Goal: Complete application form

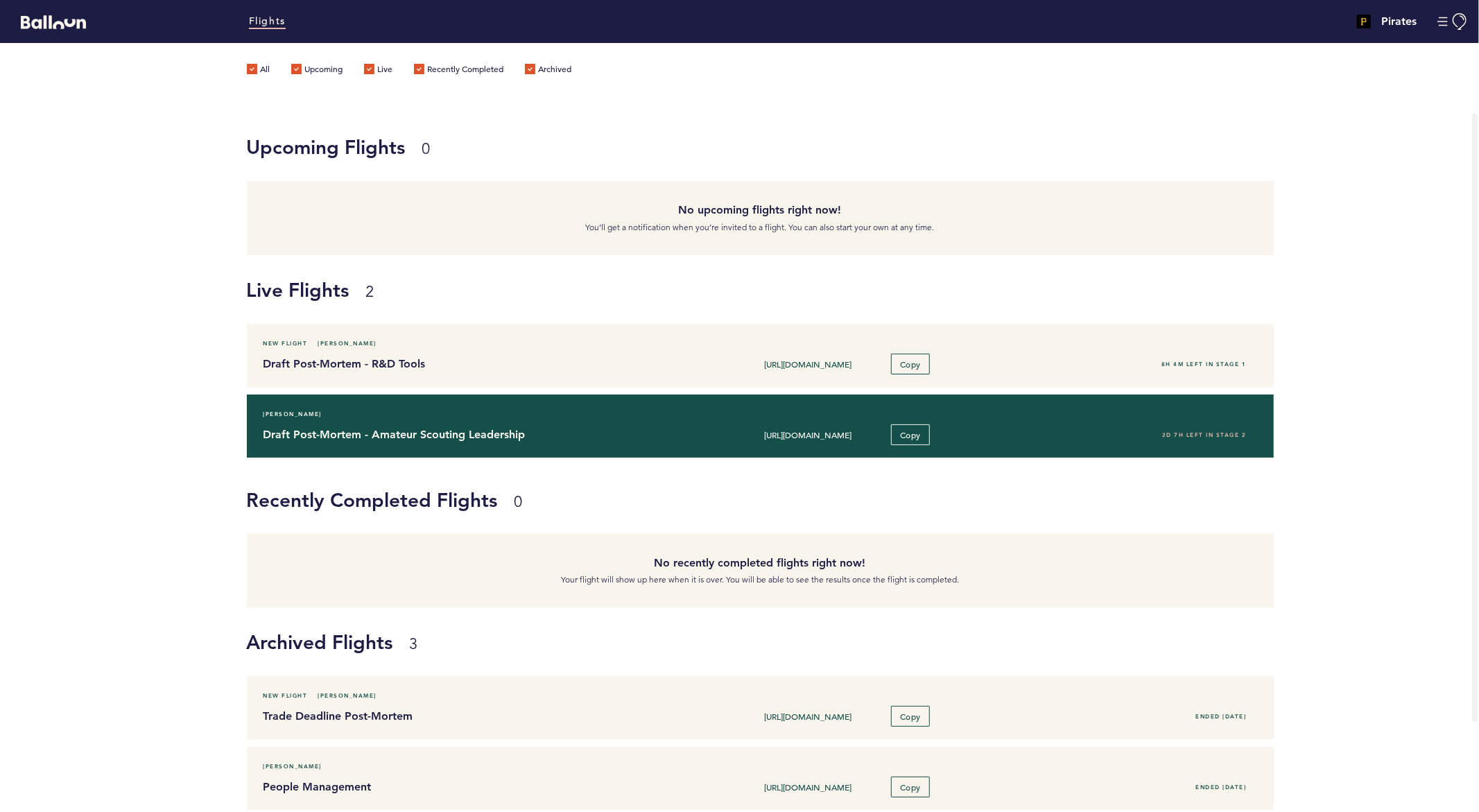
click at [372, 438] on h4 "Draft Post-Mortem - Amateur Scouting Leadership" at bounding box center [464, 435] width 402 height 16
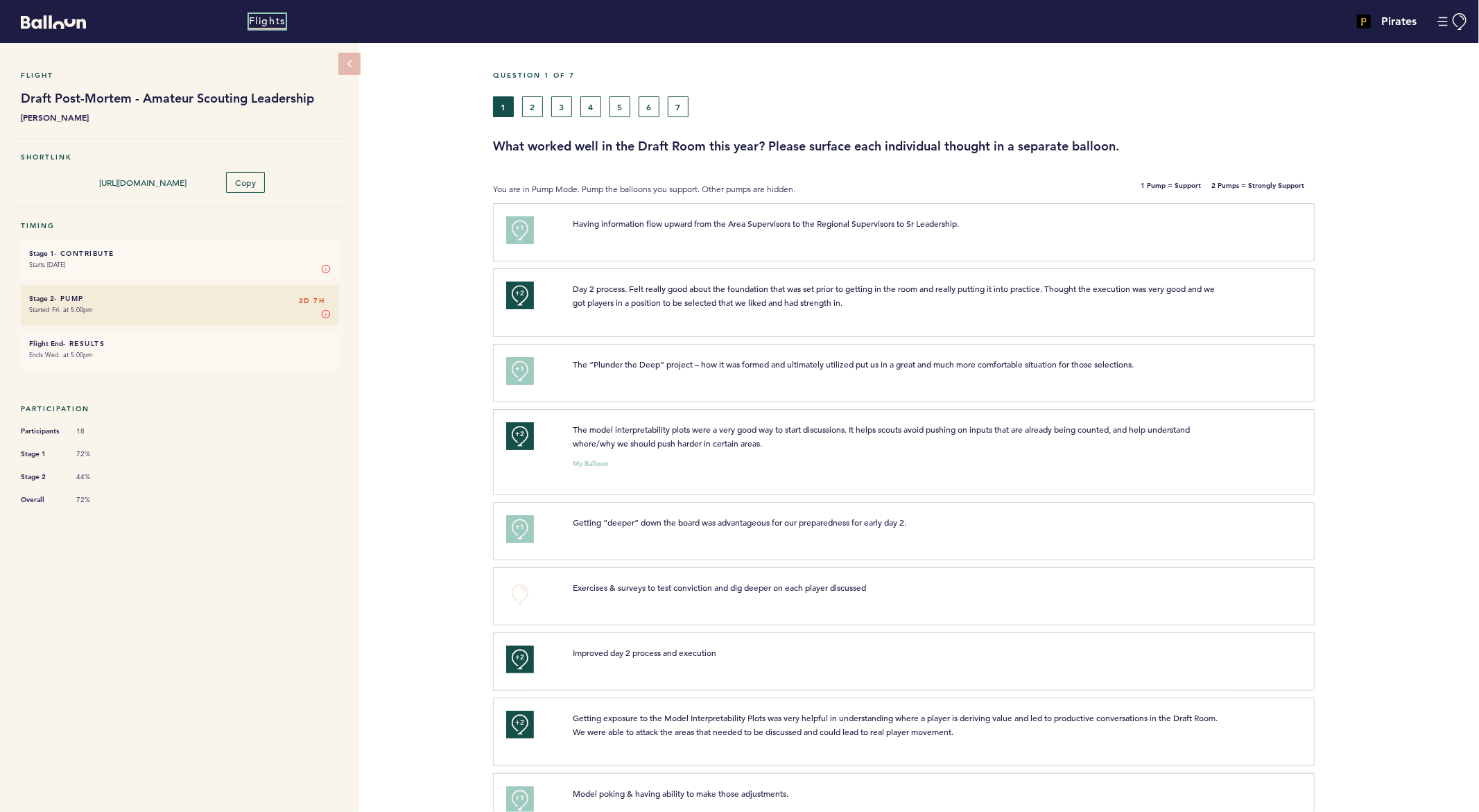
click at [262, 27] on link "Flights" at bounding box center [267, 21] width 37 height 16
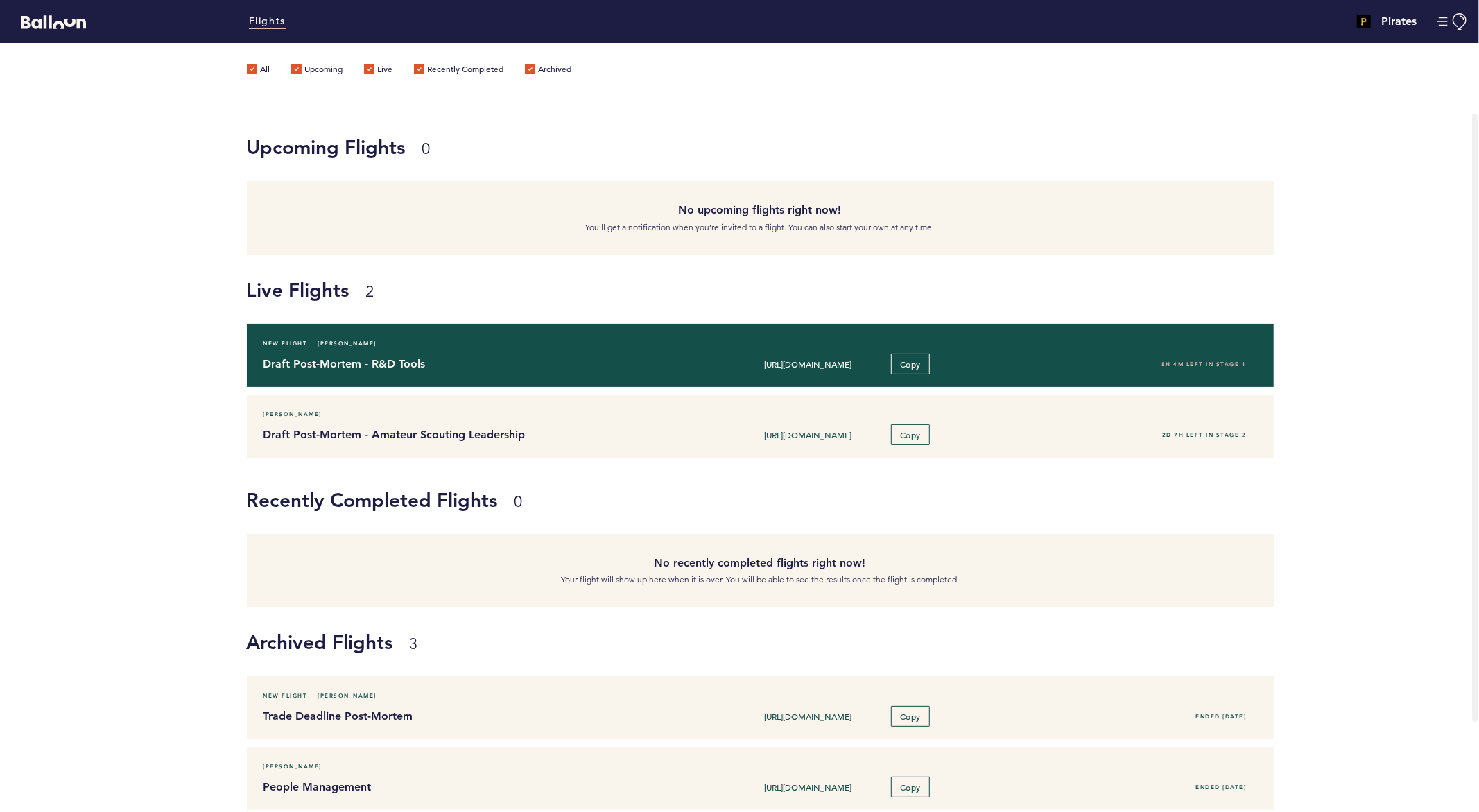
click at [349, 362] on h4 "Draft Post-Mortem - R&D Tools" at bounding box center [464, 364] width 402 height 16
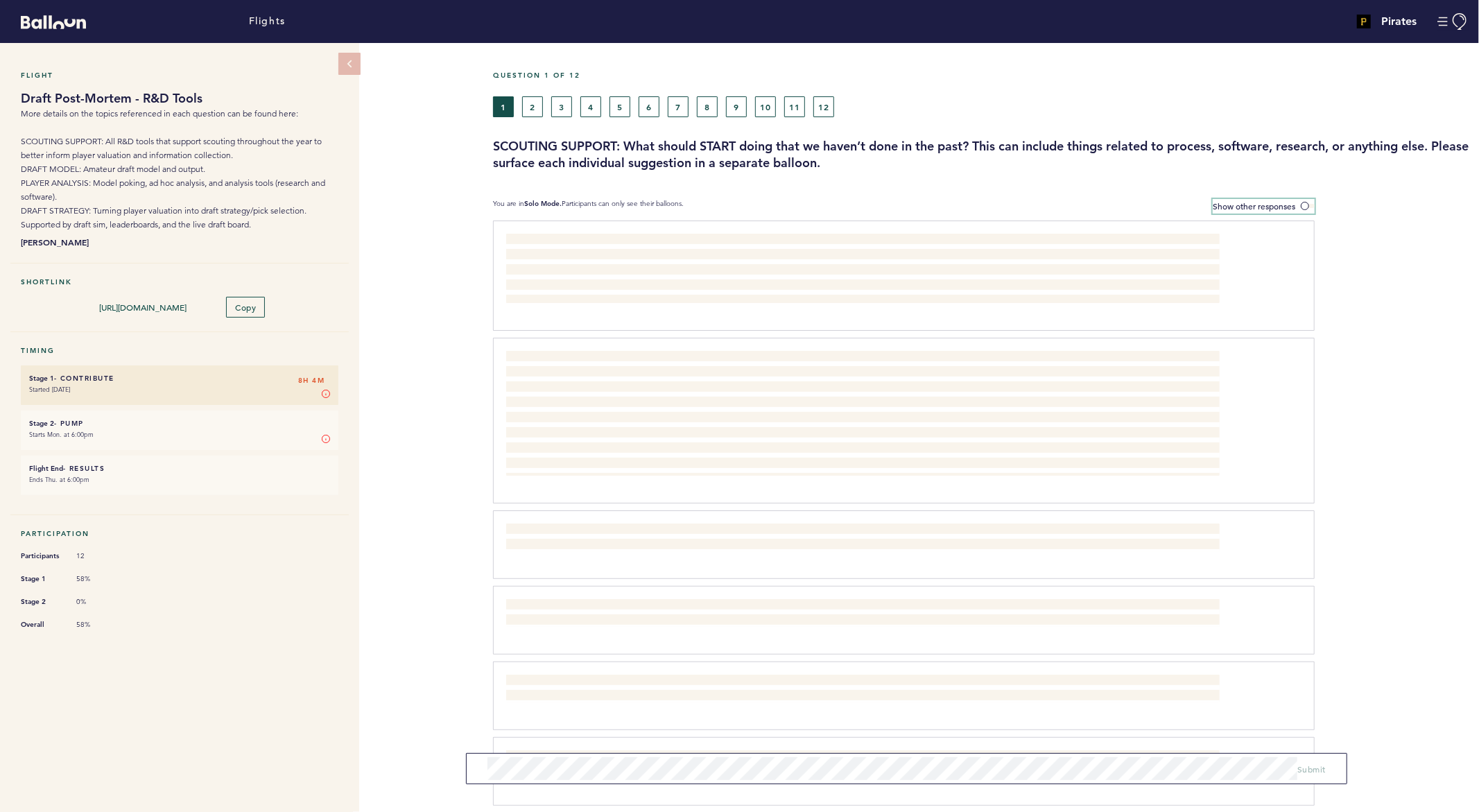
click at [1229, 210] on label "Show other responses" at bounding box center [1264, 207] width 102 height 15
click at [0, 0] on input "Show other responses" at bounding box center [0, 0] width 0 height 0
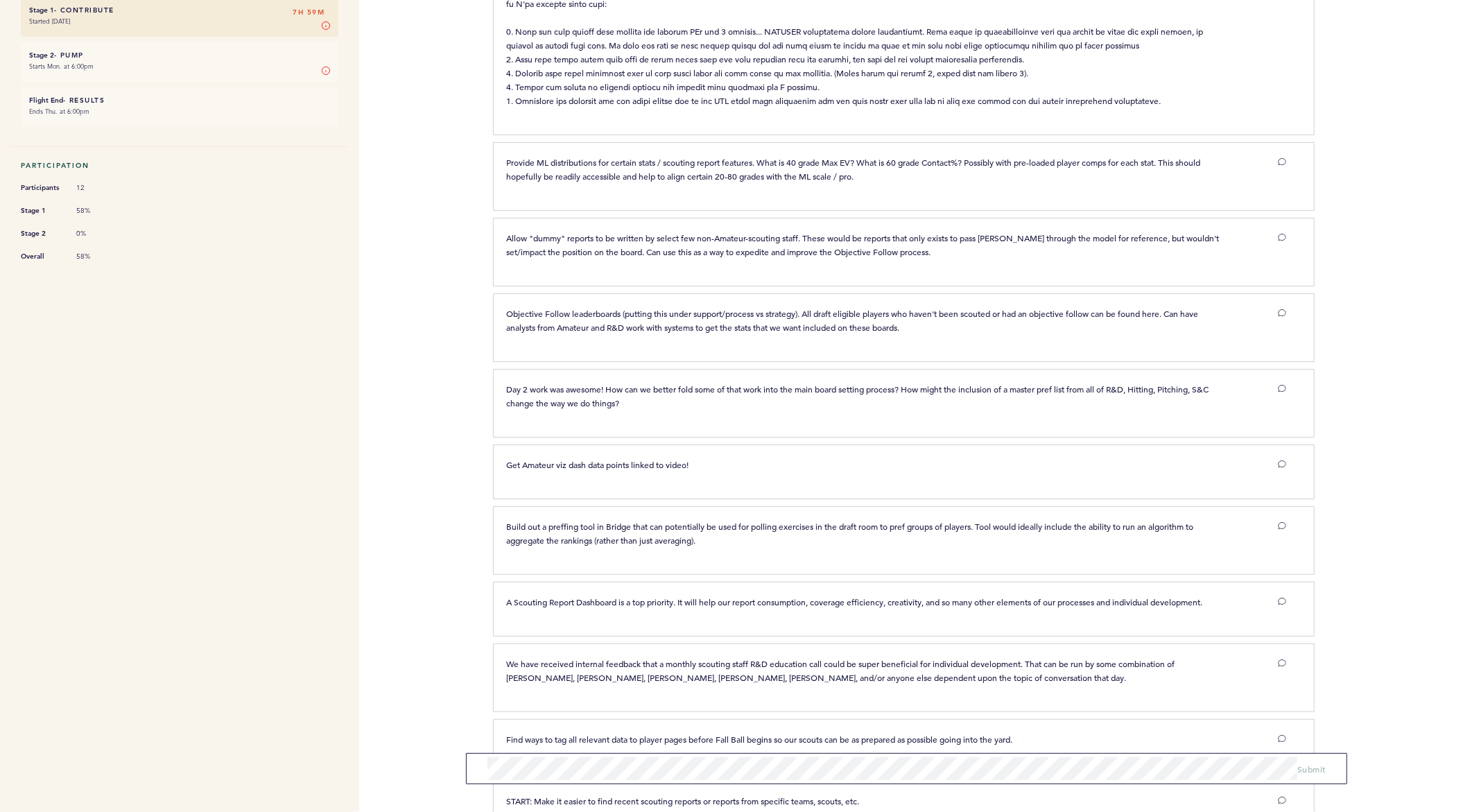
scroll to position [652, 0]
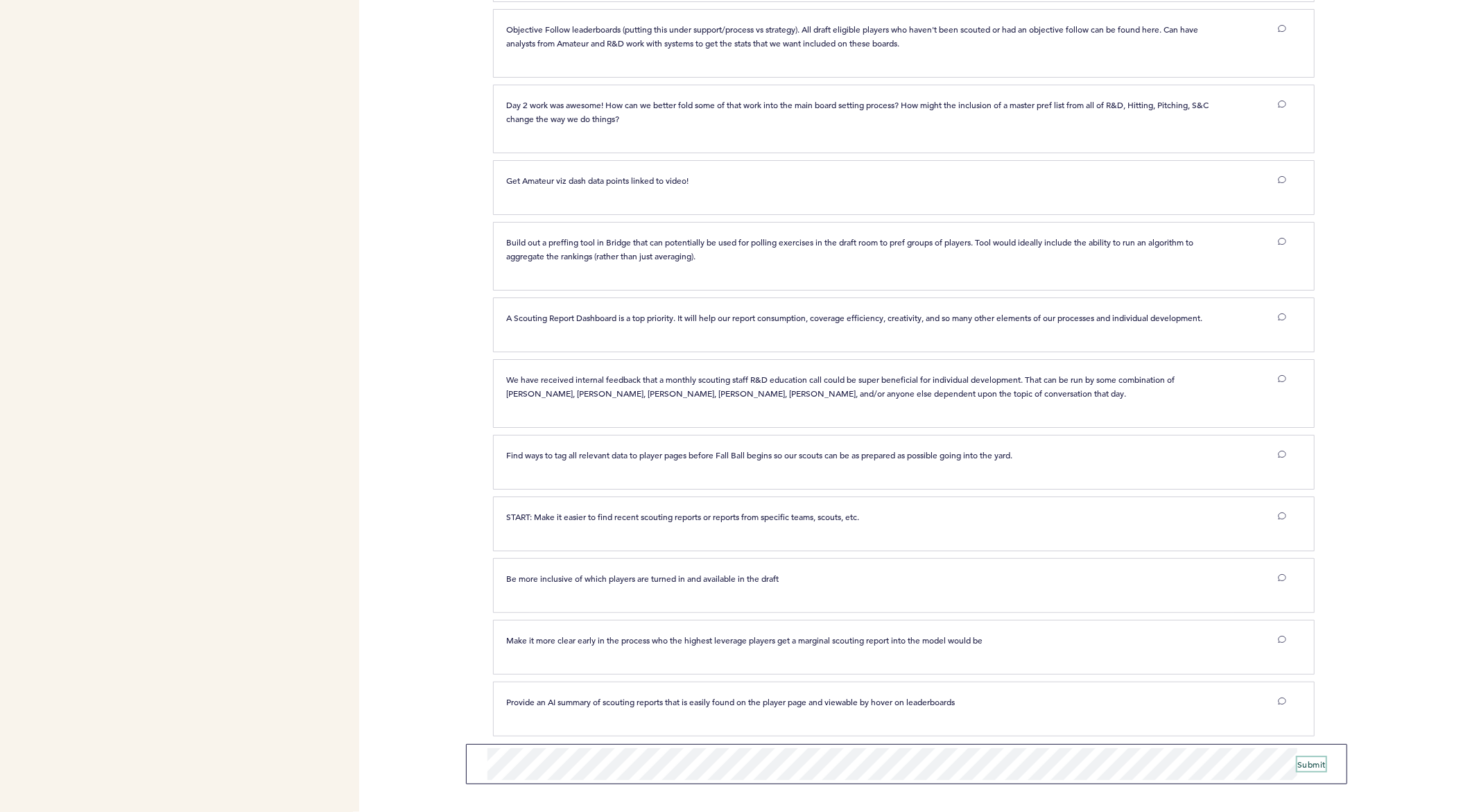
click at [1316, 766] on span "Submit" at bounding box center [1311, 763] width 29 height 11
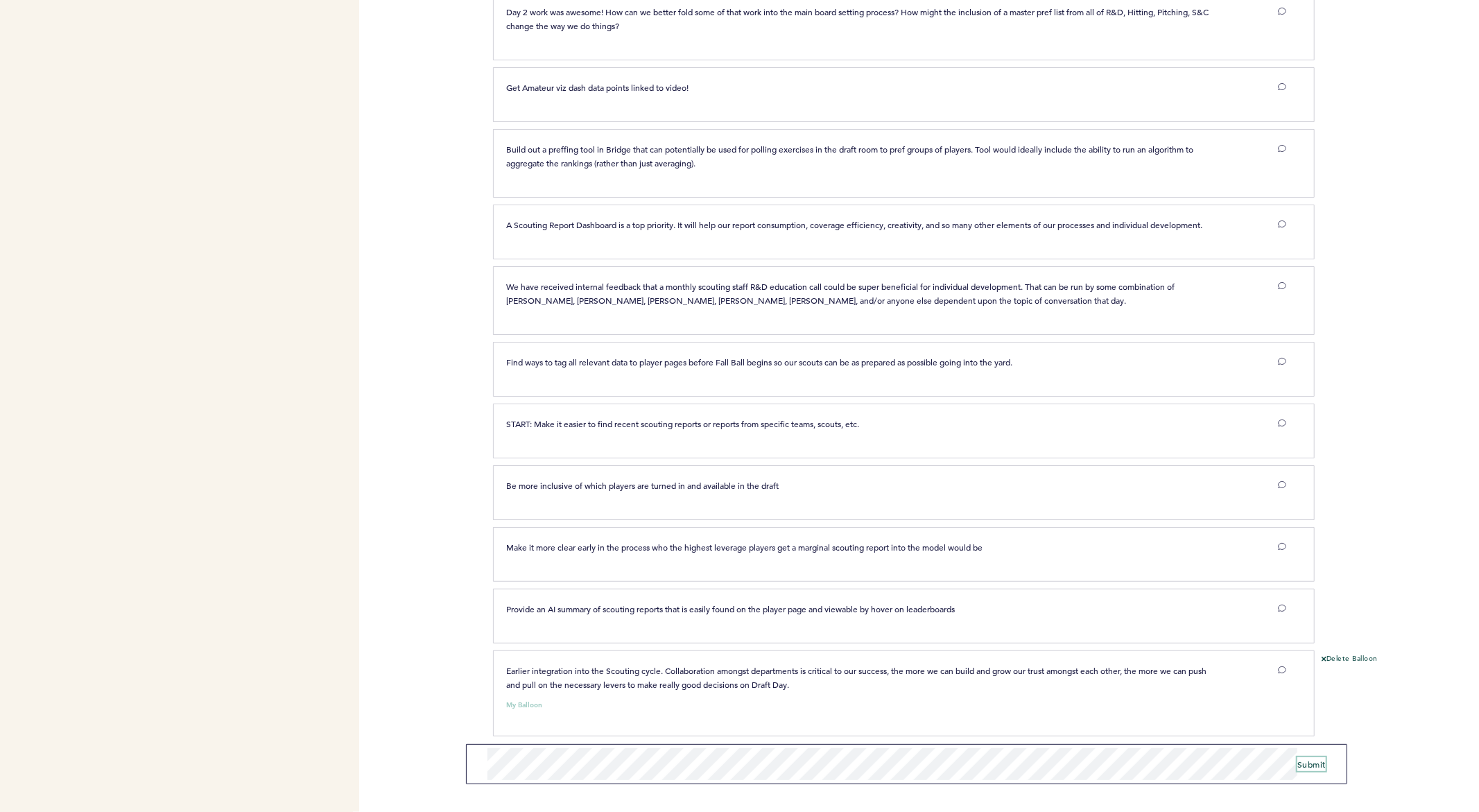
click at [1314, 763] on span "Submit" at bounding box center [1311, 763] width 29 height 11
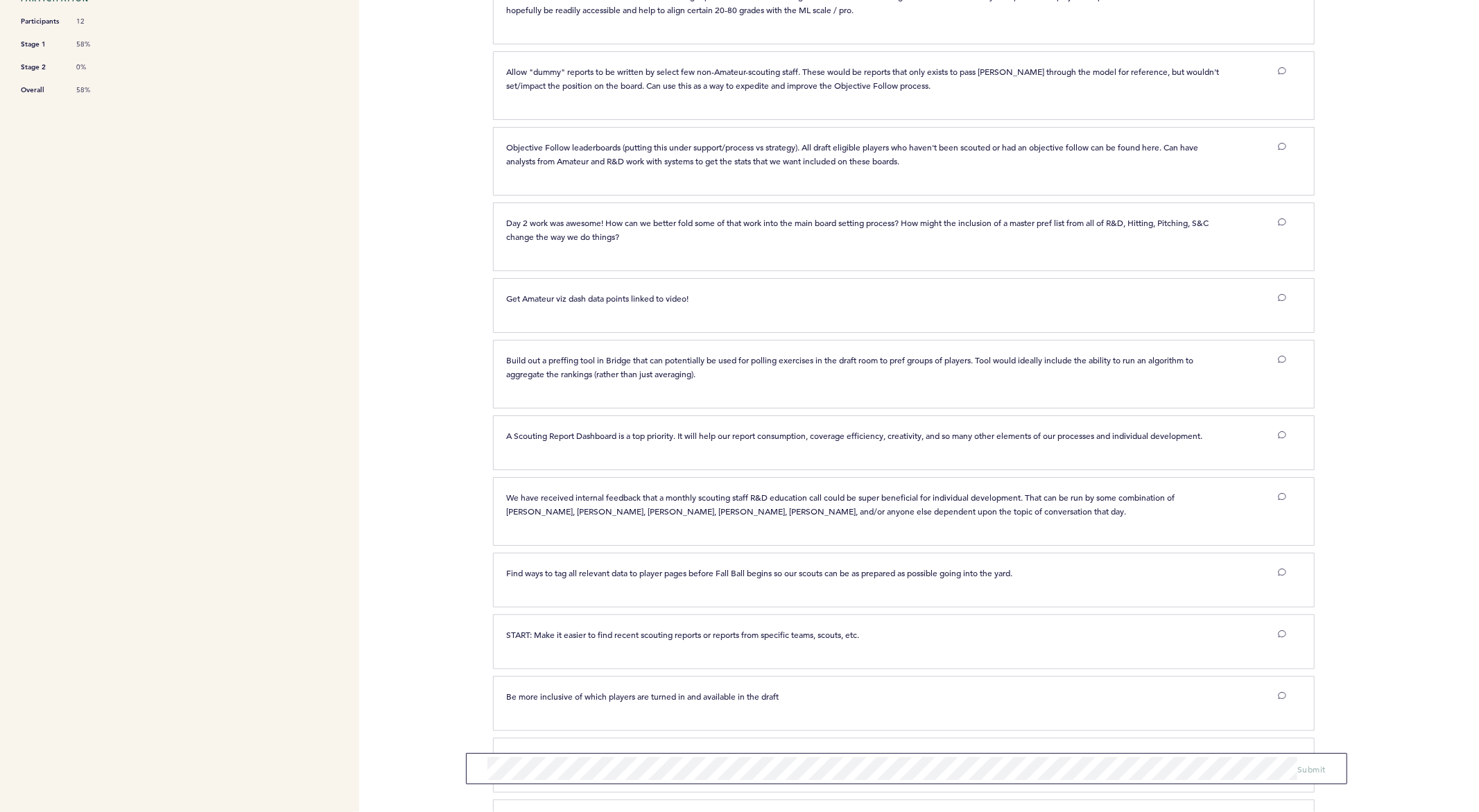
scroll to position [0, 0]
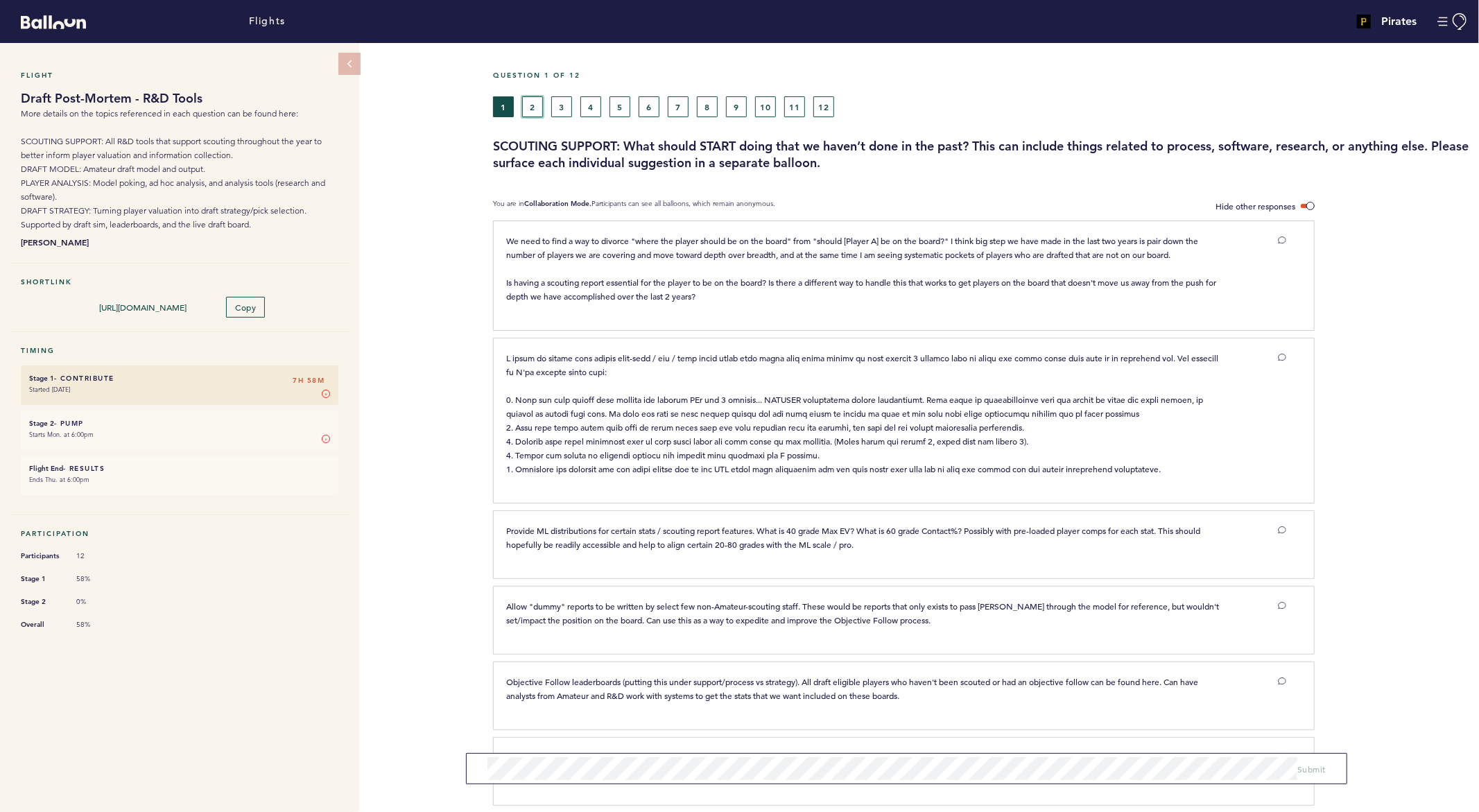
click at [533, 103] on button "2" at bounding box center [532, 106] width 21 height 21
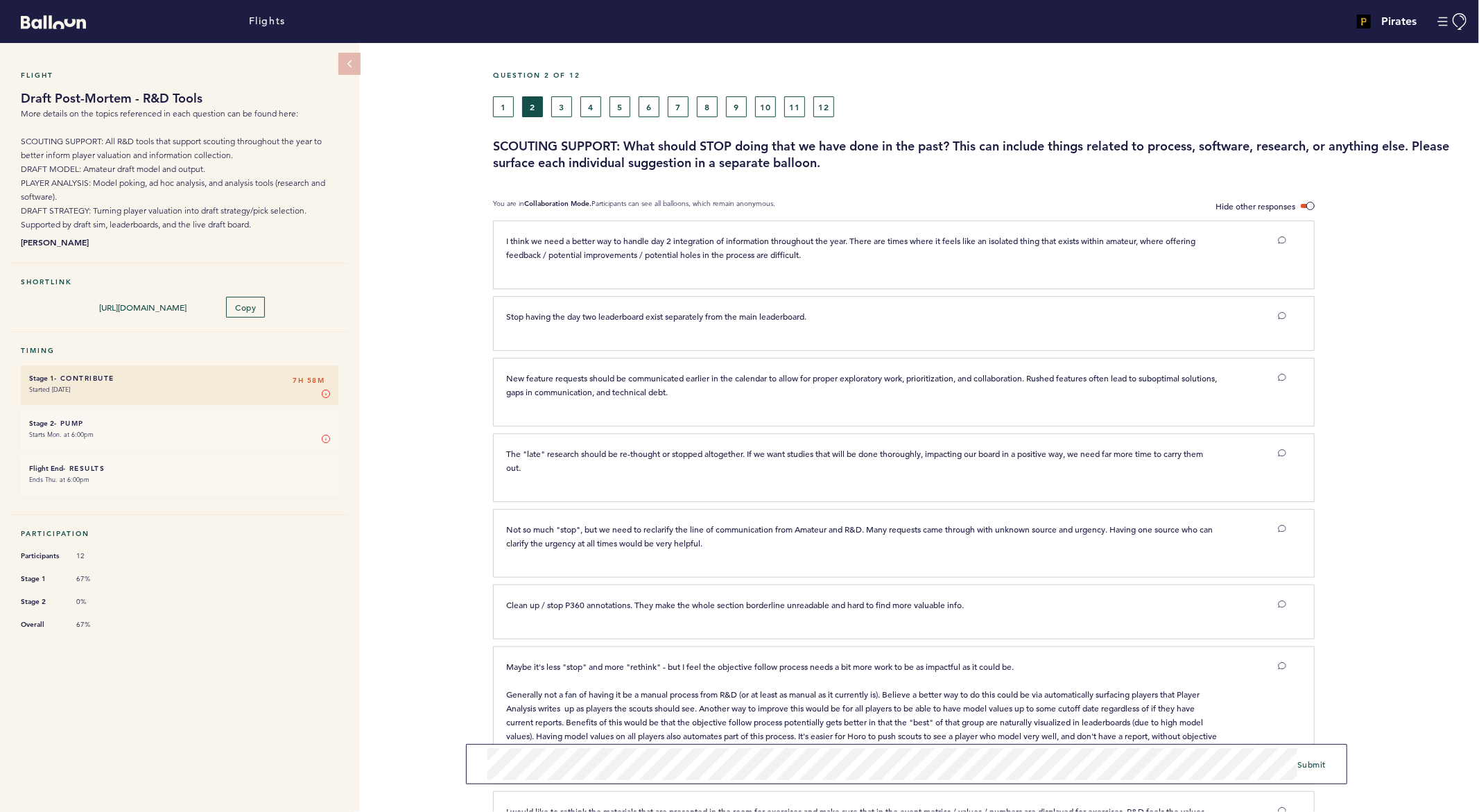
scroll to position [122, 0]
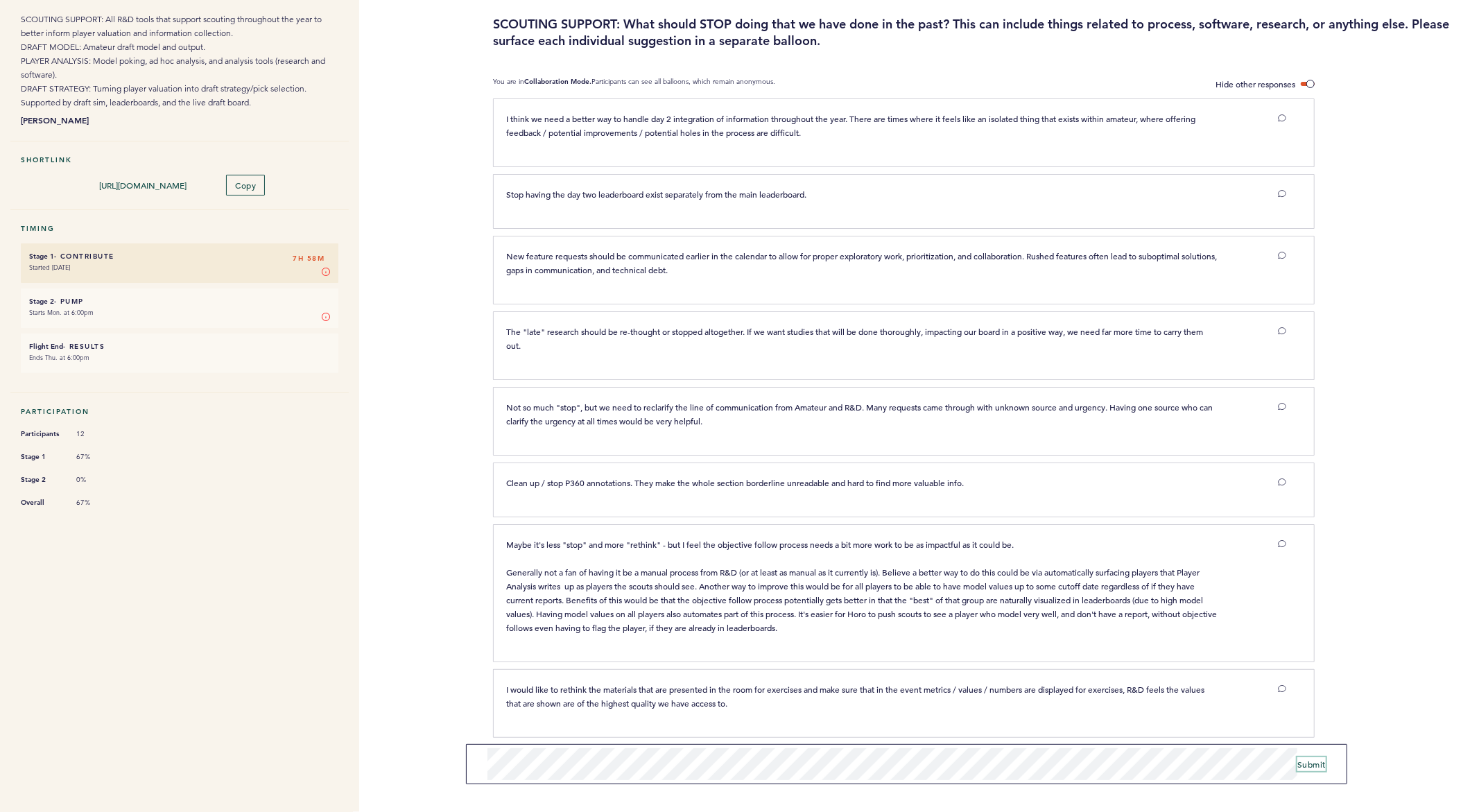
click at [1308, 763] on span "Submit" at bounding box center [1311, 763] width 29 height 11
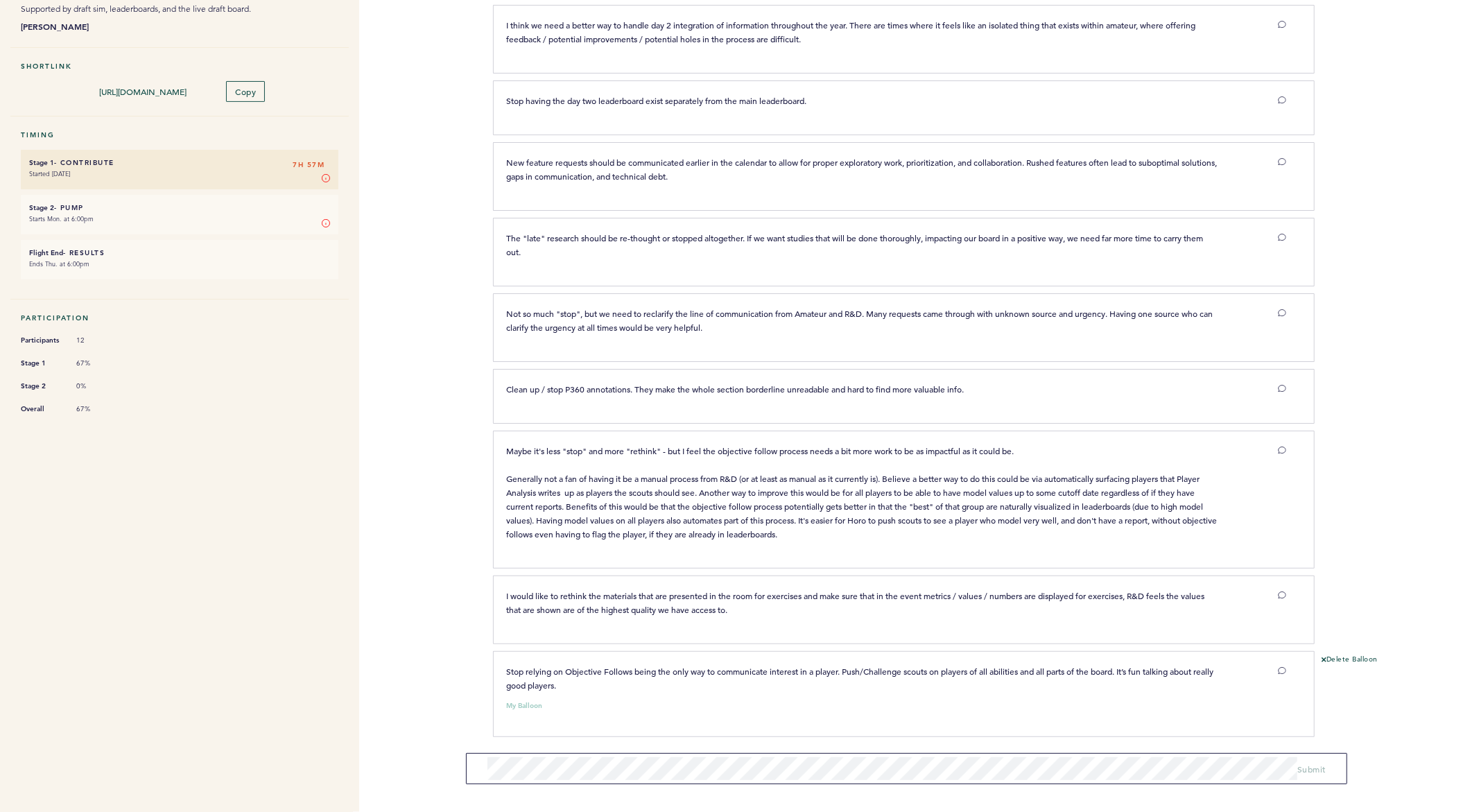
scroll to position [0, 0]
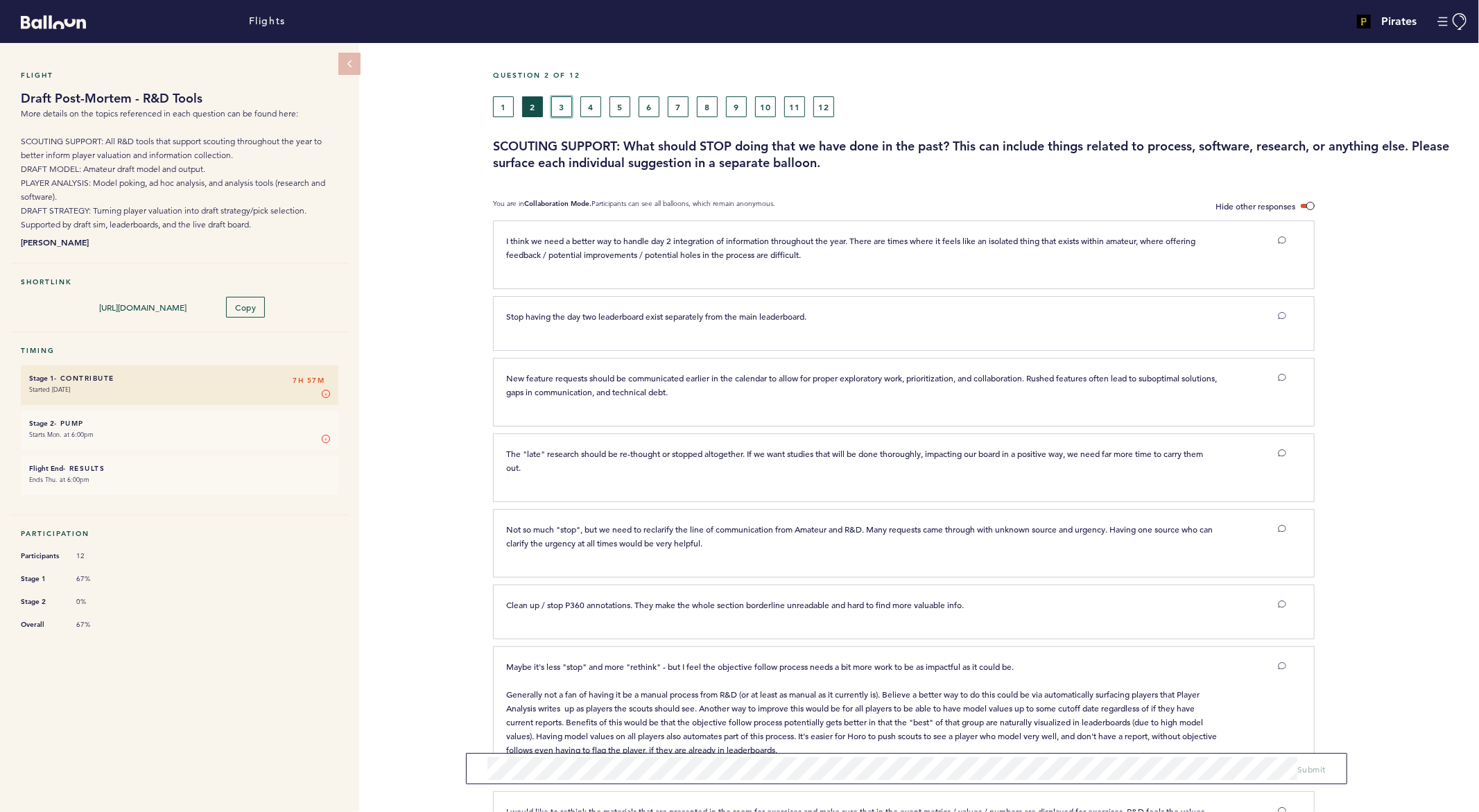
click at [562, 105] on button "3" at bounding box center [561, 106] width 21 height 21
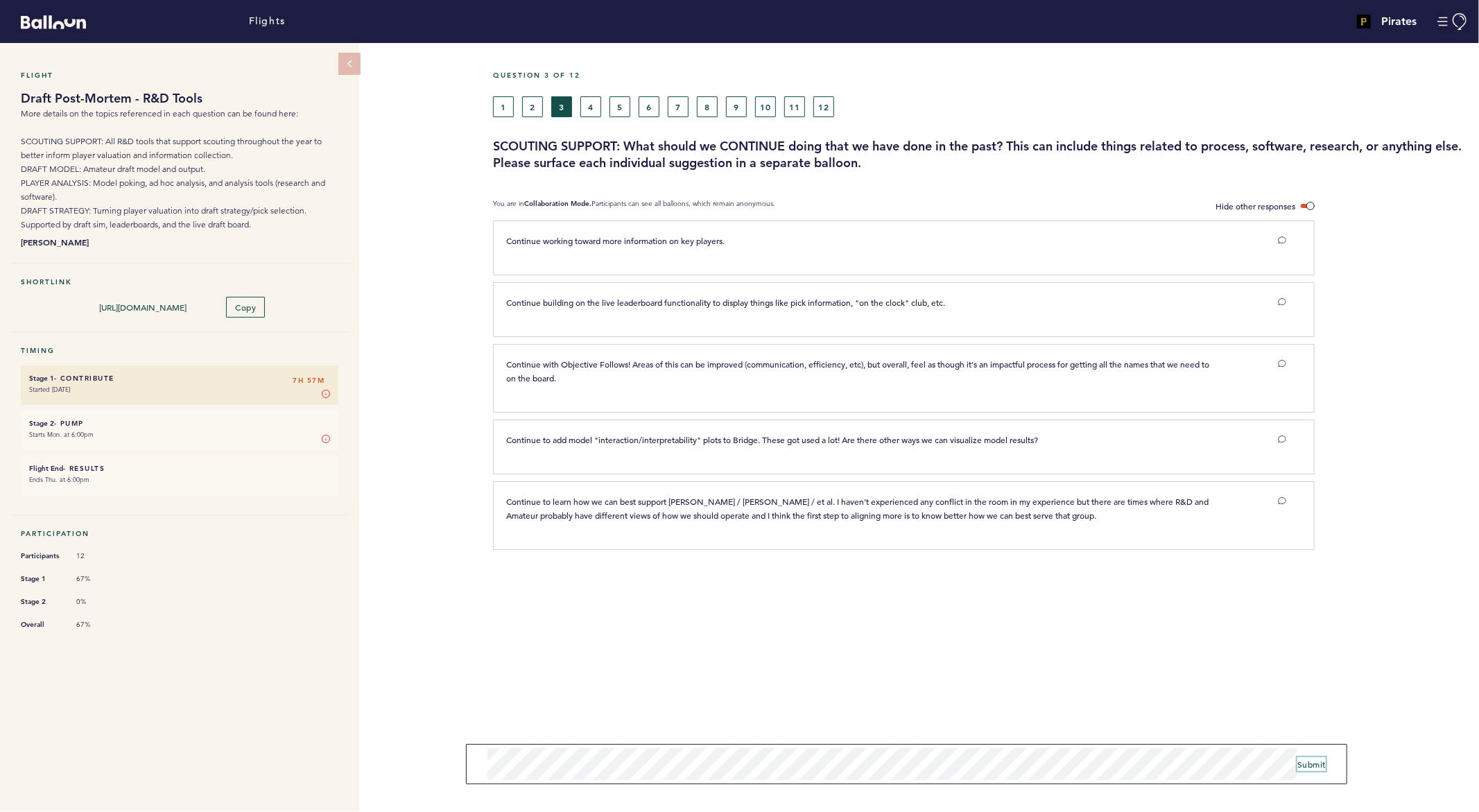
click at [1313, 764] on span "Submit" at bounding box center [1311, 763] width 29 height 11
click at [1318, 771] on span "Submit" at bounding box center [1311, 768] width 29 height 11
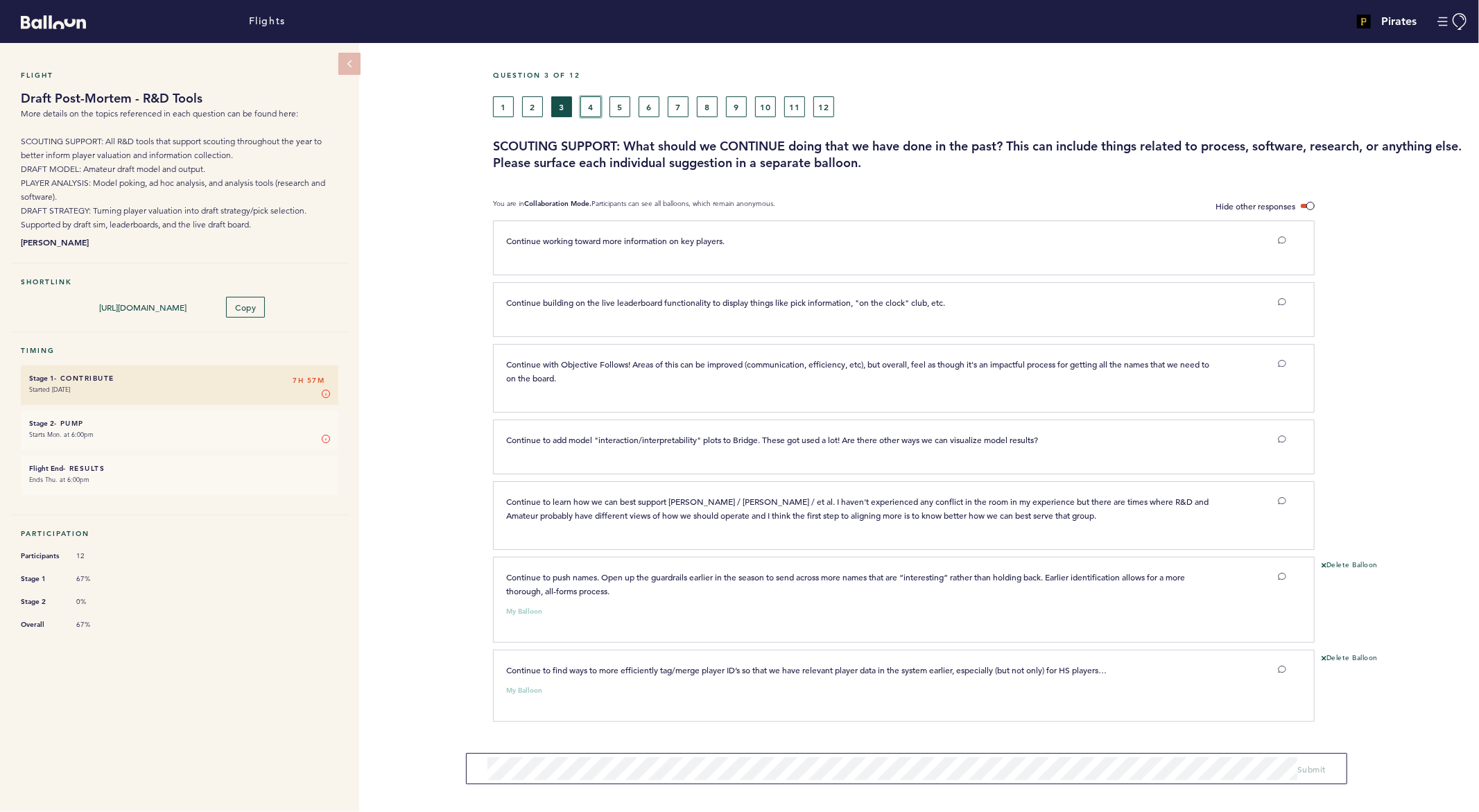
click at [584, 109] on button "4" at bounding box center [590, 106] width 21 height 21
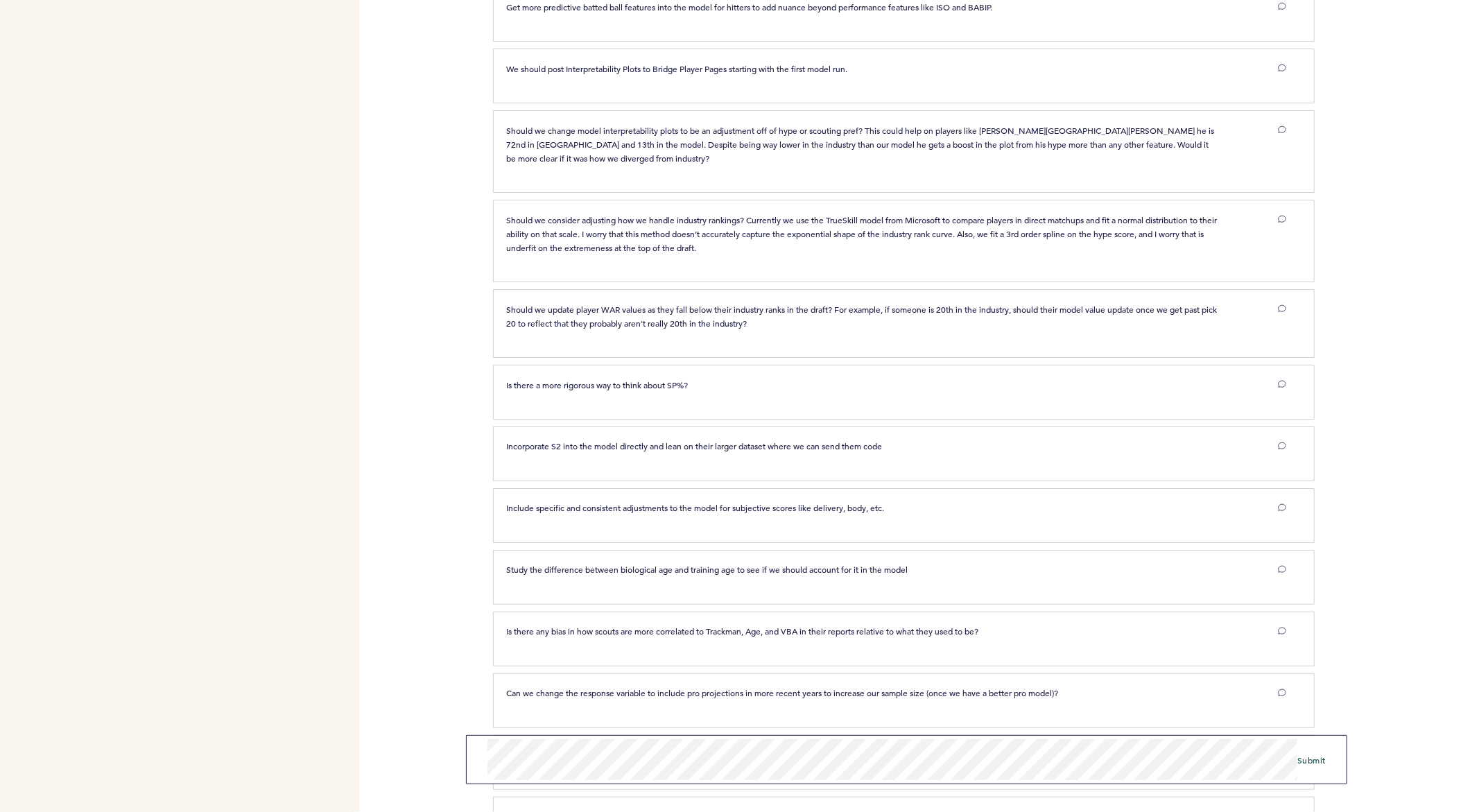
scroll to position [1931, 0]
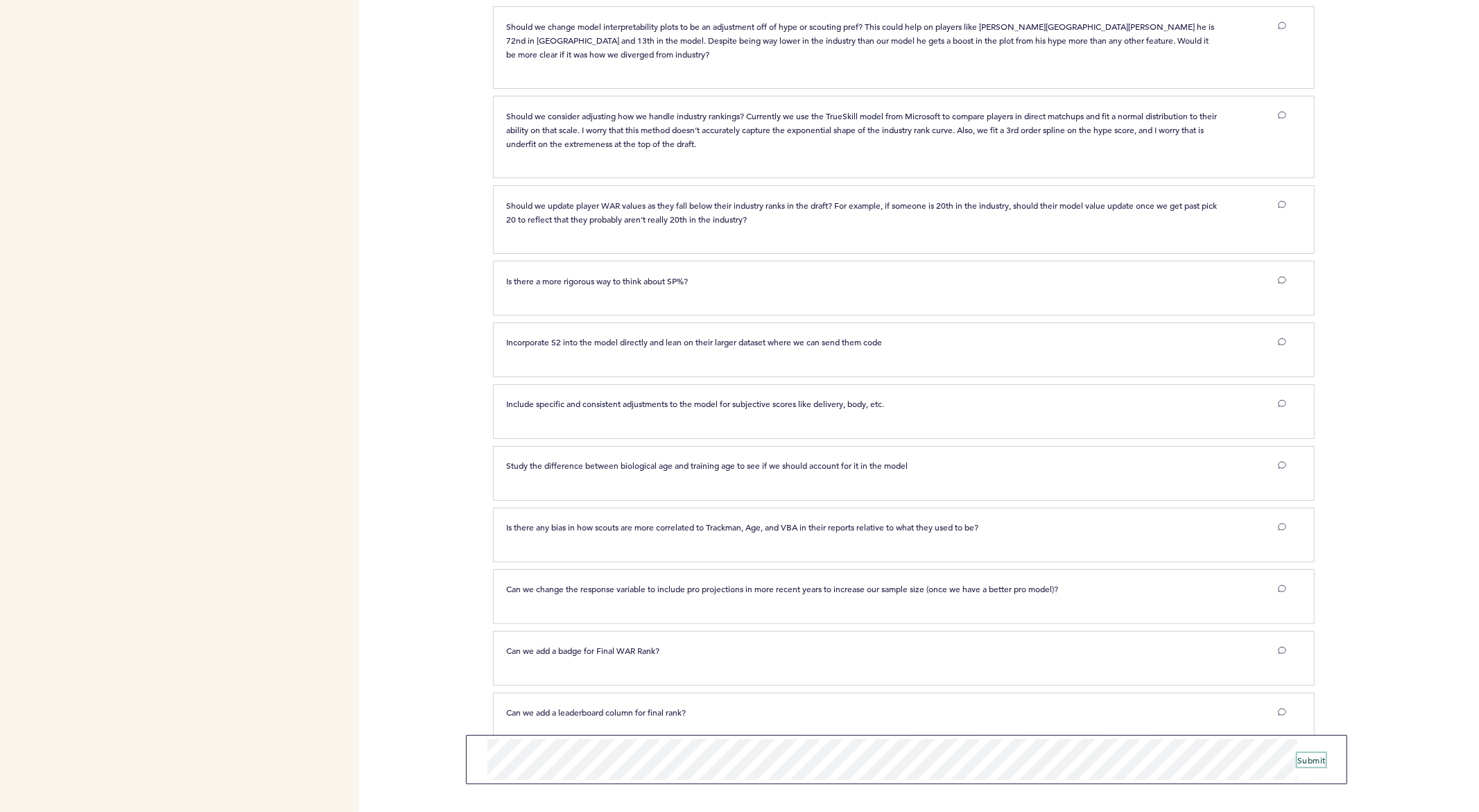
click at [1309, 762] on span "Submit" at bounding box center [1311, 759] width 29 height 11
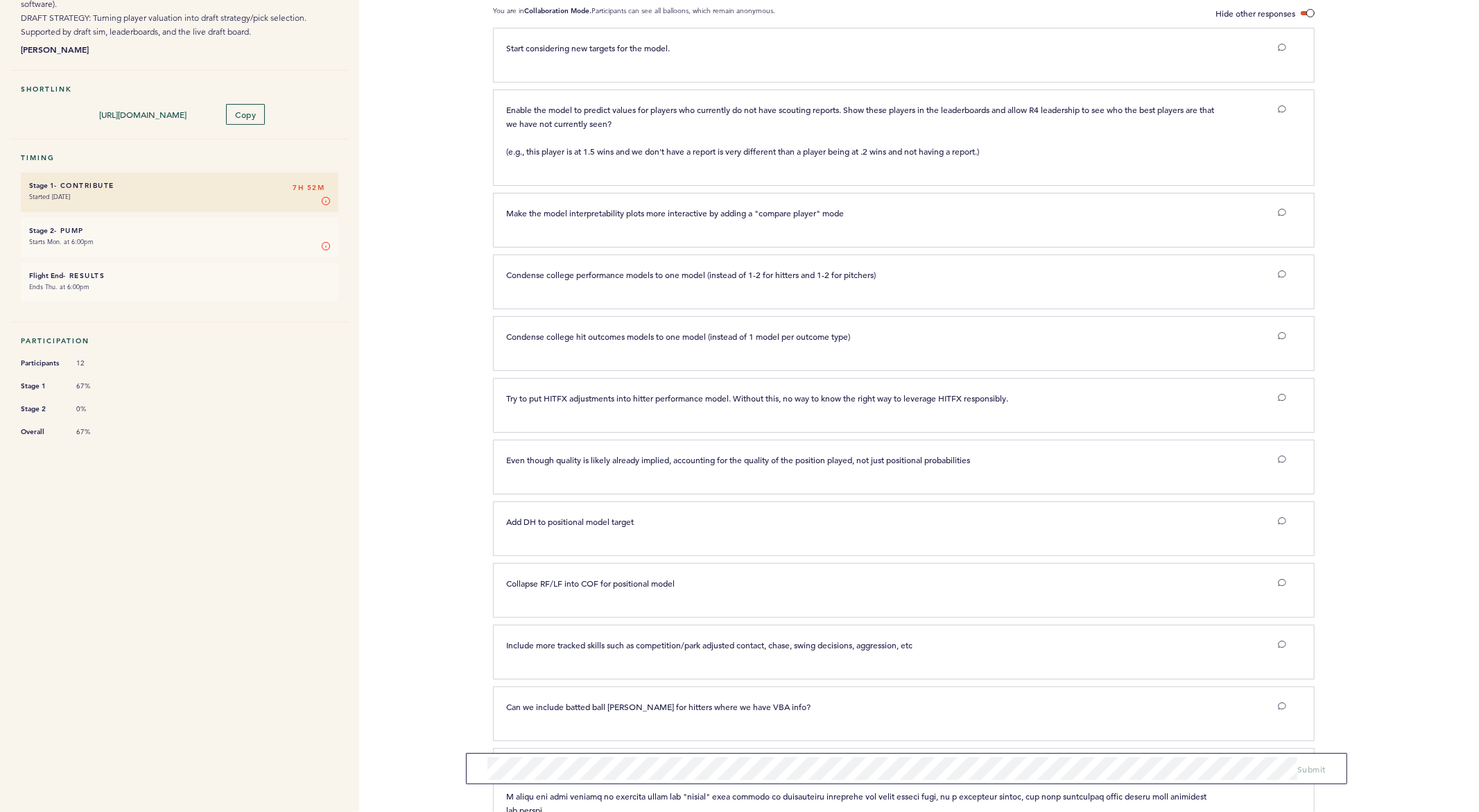
scroll to position [0, 0]
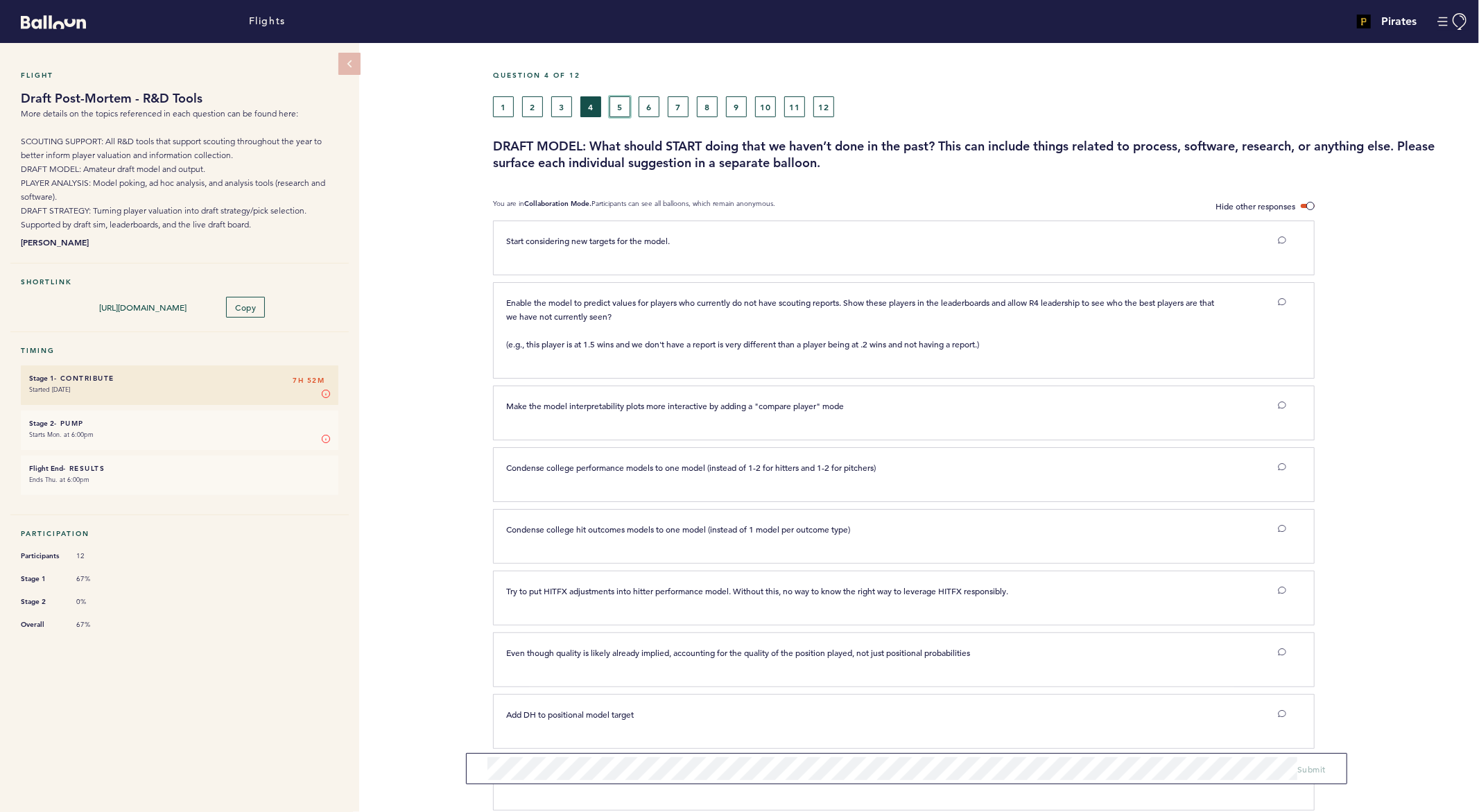
click at [618, 103] on button "5" at bounding box center [619, 106] width 21 height 21
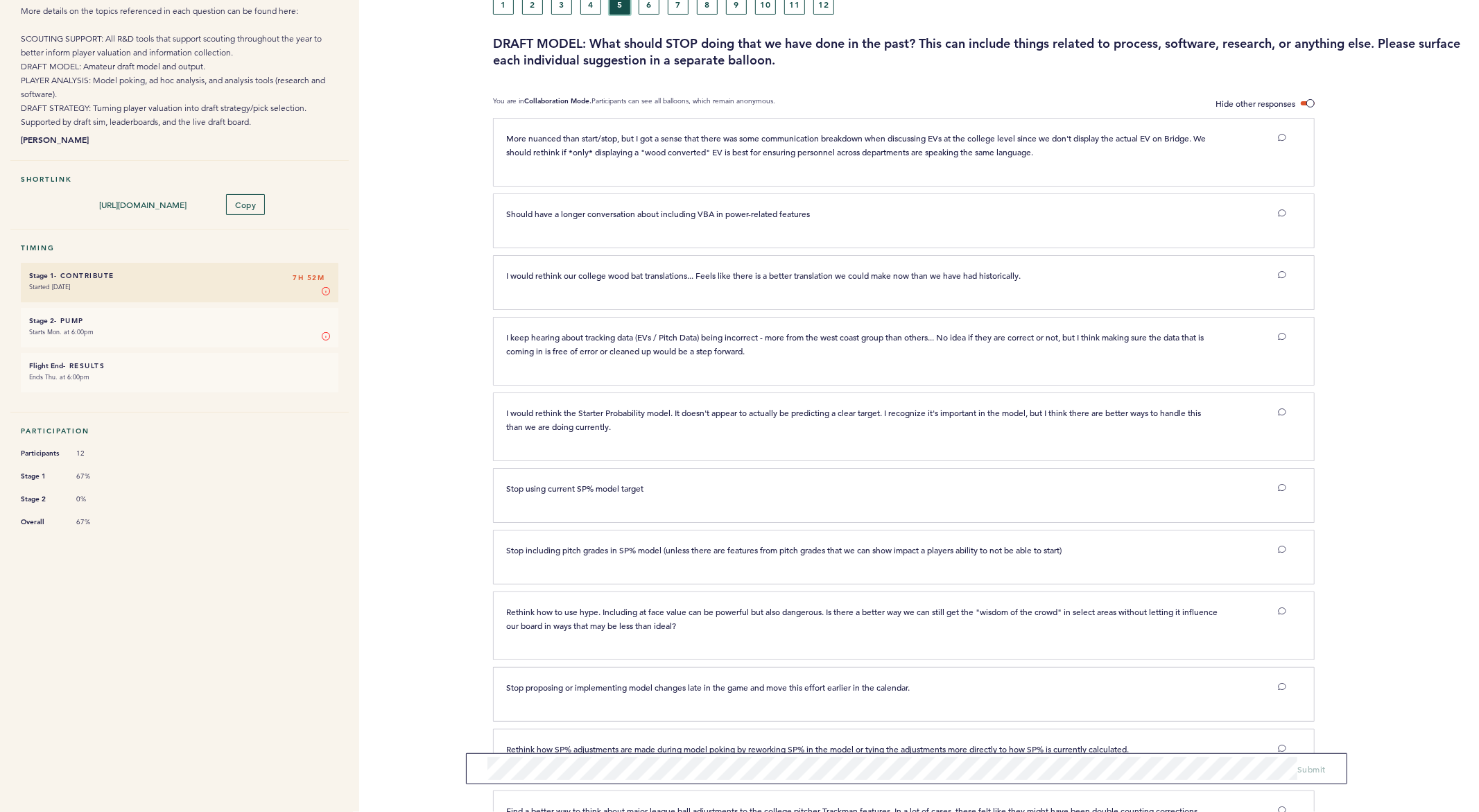
scroll to position [225, 0]
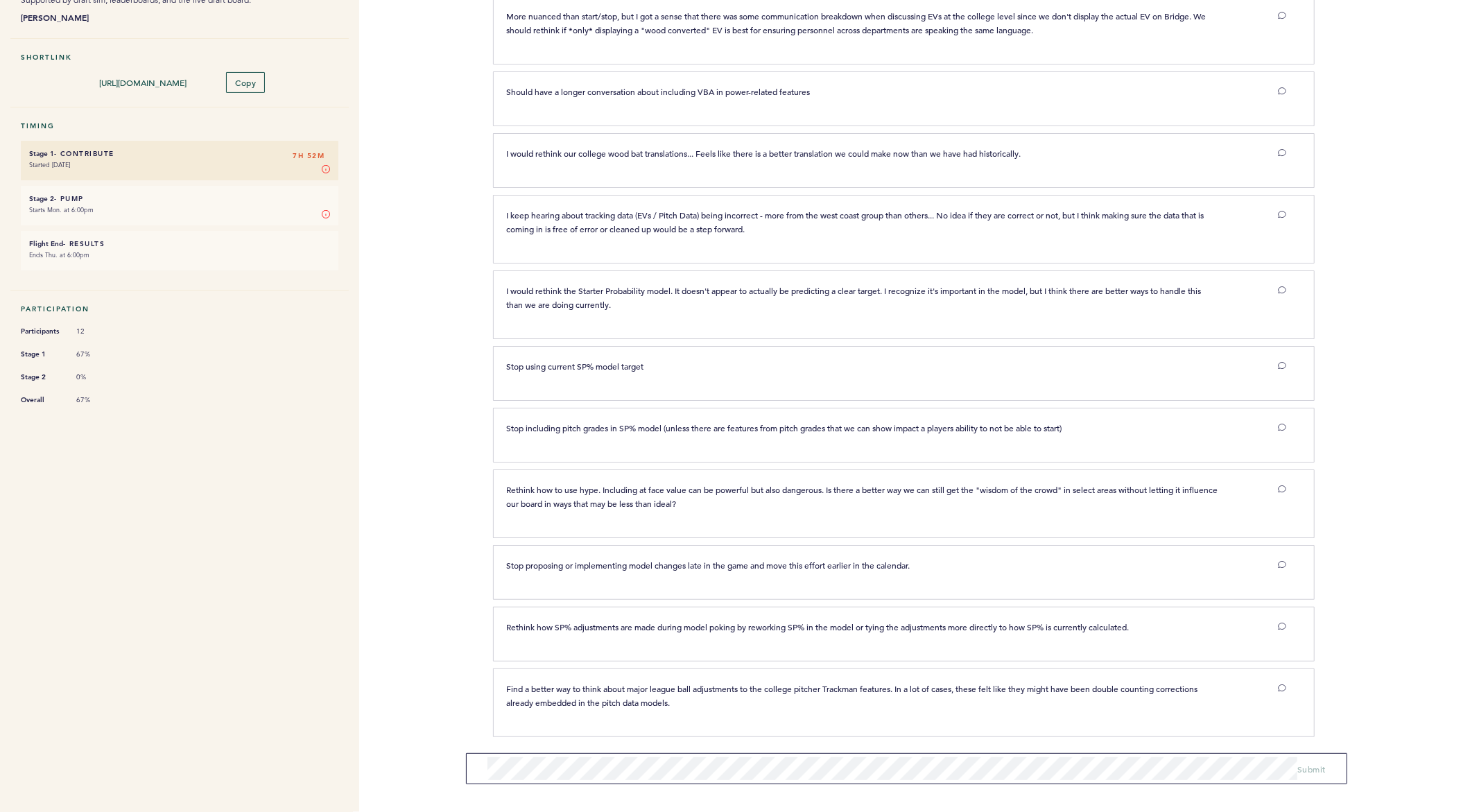
click at [602, 788] on section "More nuanced than start/stop, but I got a sense that there was some communicati…" at bounding box center [986, 404] width 986 height 818
click at [1318, 760] on span "Submit" at bounding box center [1311, 763] width 29 height 11
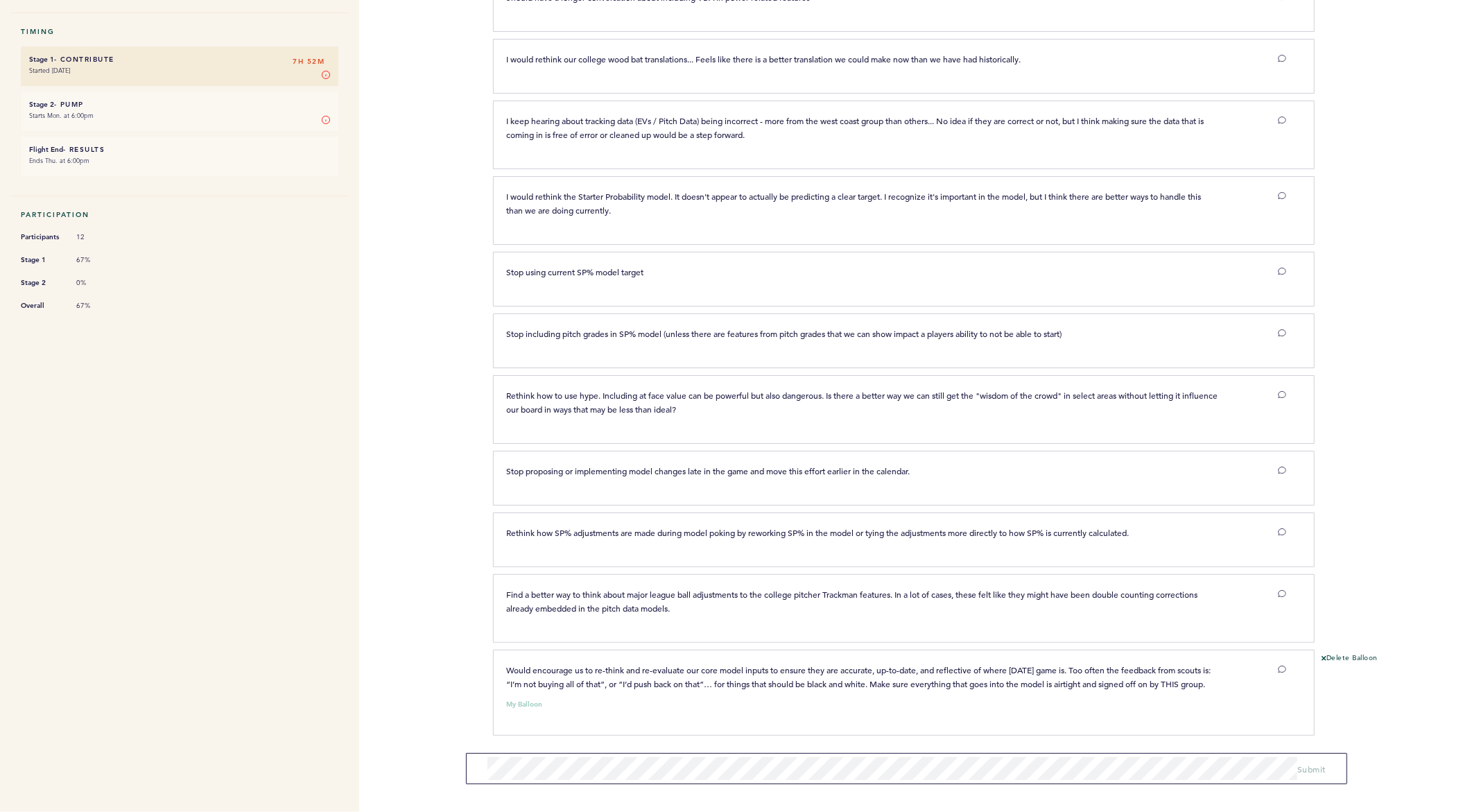
scroll to position [0, 0]
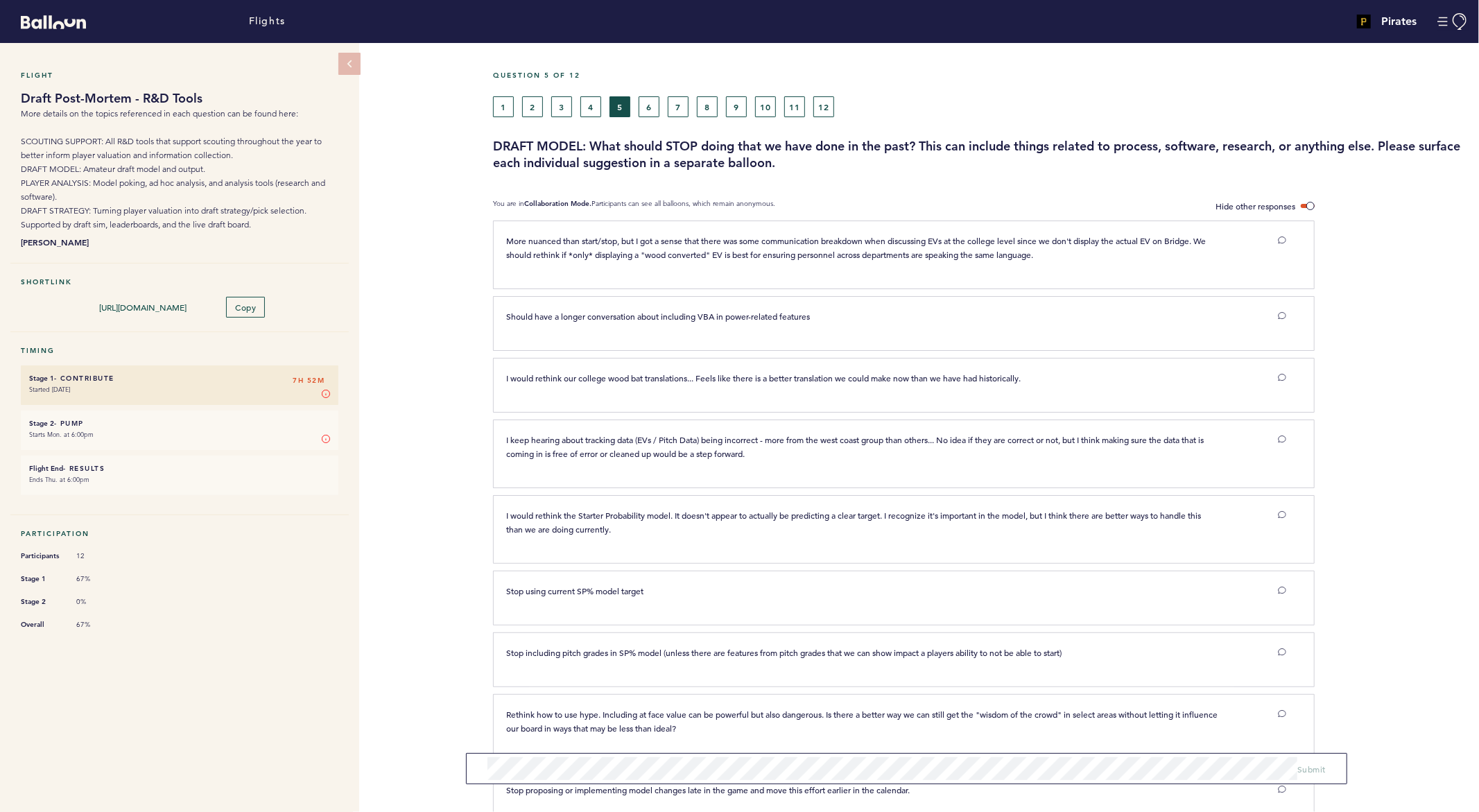
click at [636, 104] on div "1 2 3 4 5 6 7 8 9 10 11 12" at bounding box center [856, 106] width 726 height 21
click at [647, 104] on button "6" at bounding box center [649, 106] width 21 height 21
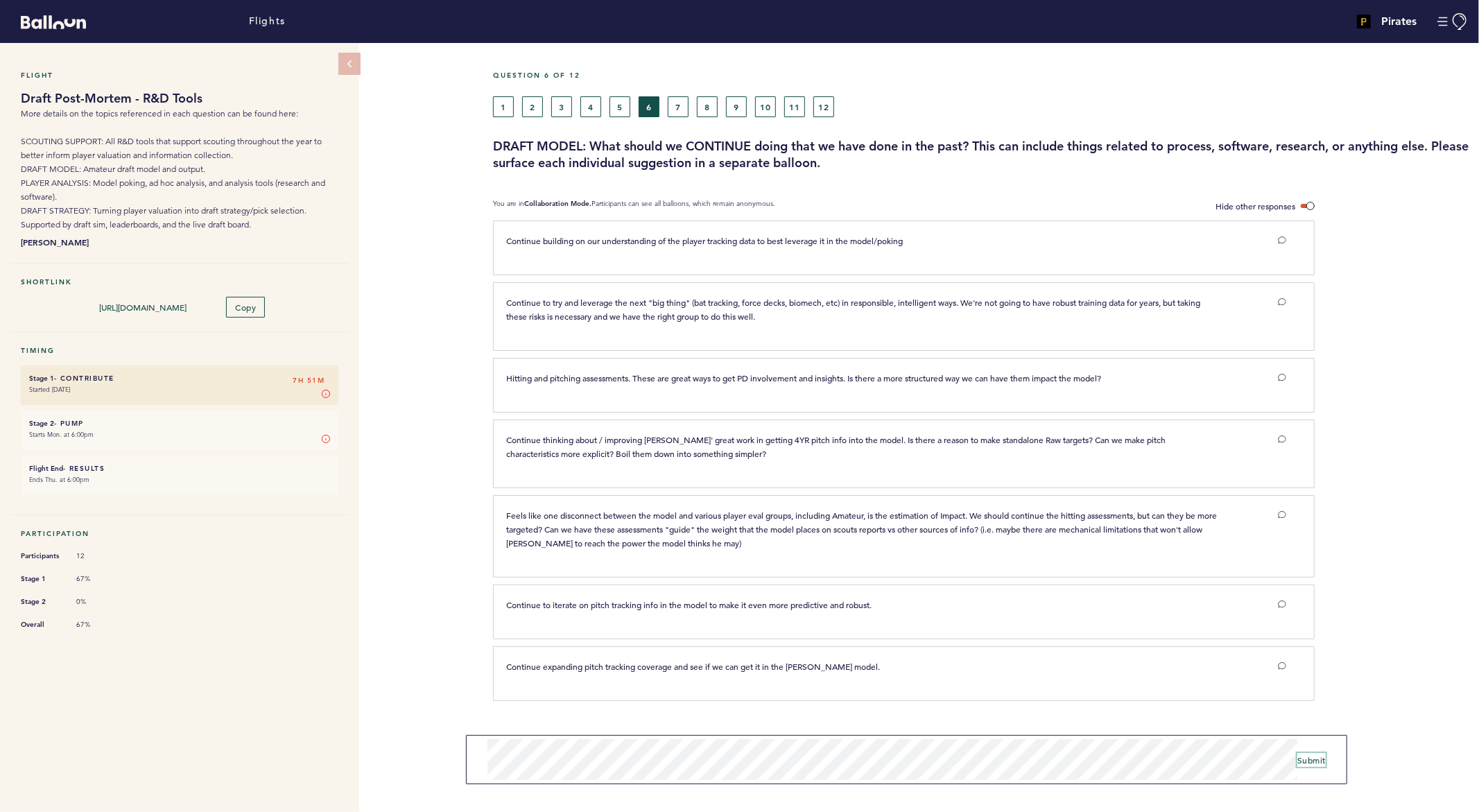
click at [1310, 755] on span "Submit" at bounding box center [1311, 759] width 29 height 11
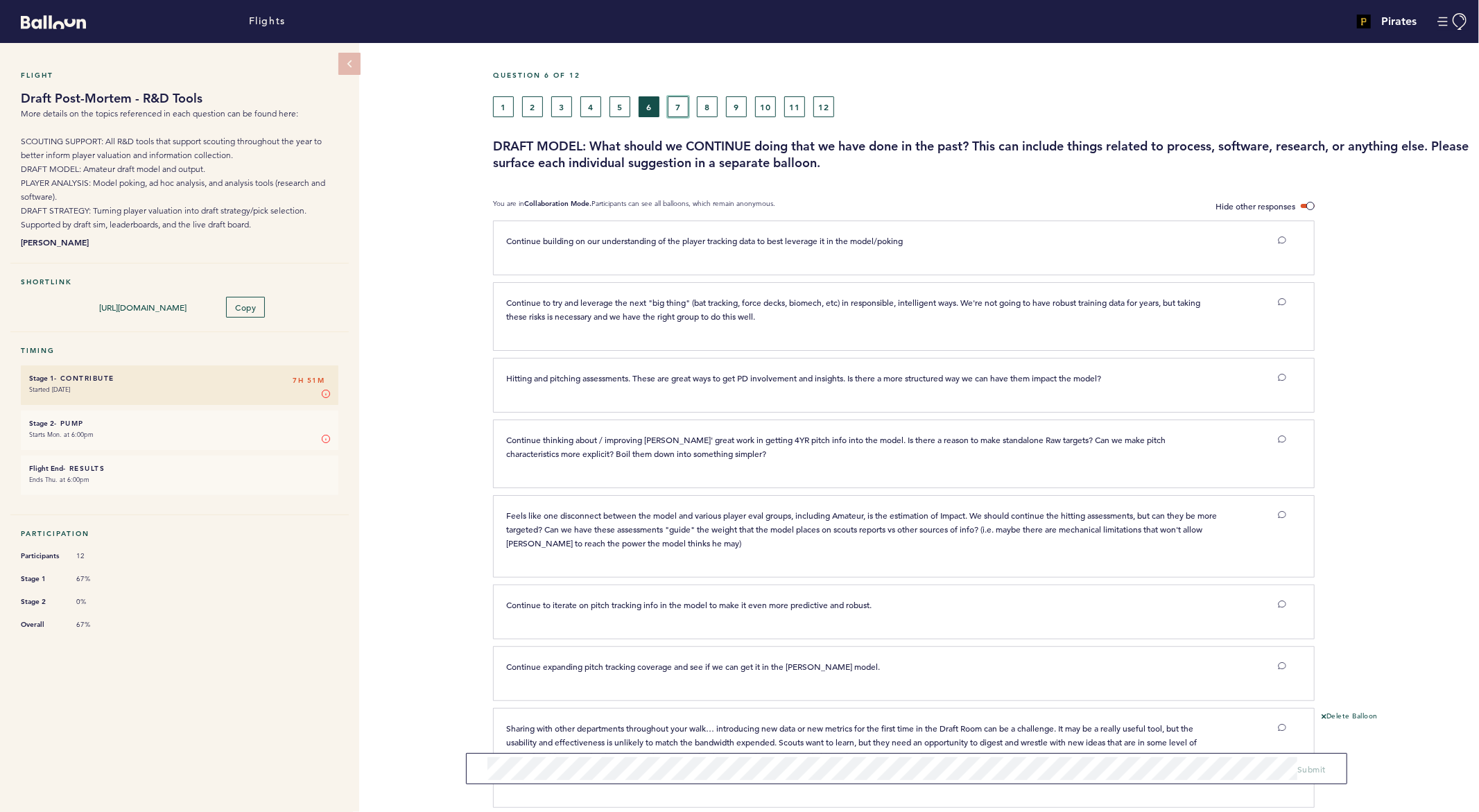
click at [681, 111] on button "7" at bounding box center [678, 106] width 21 height 21
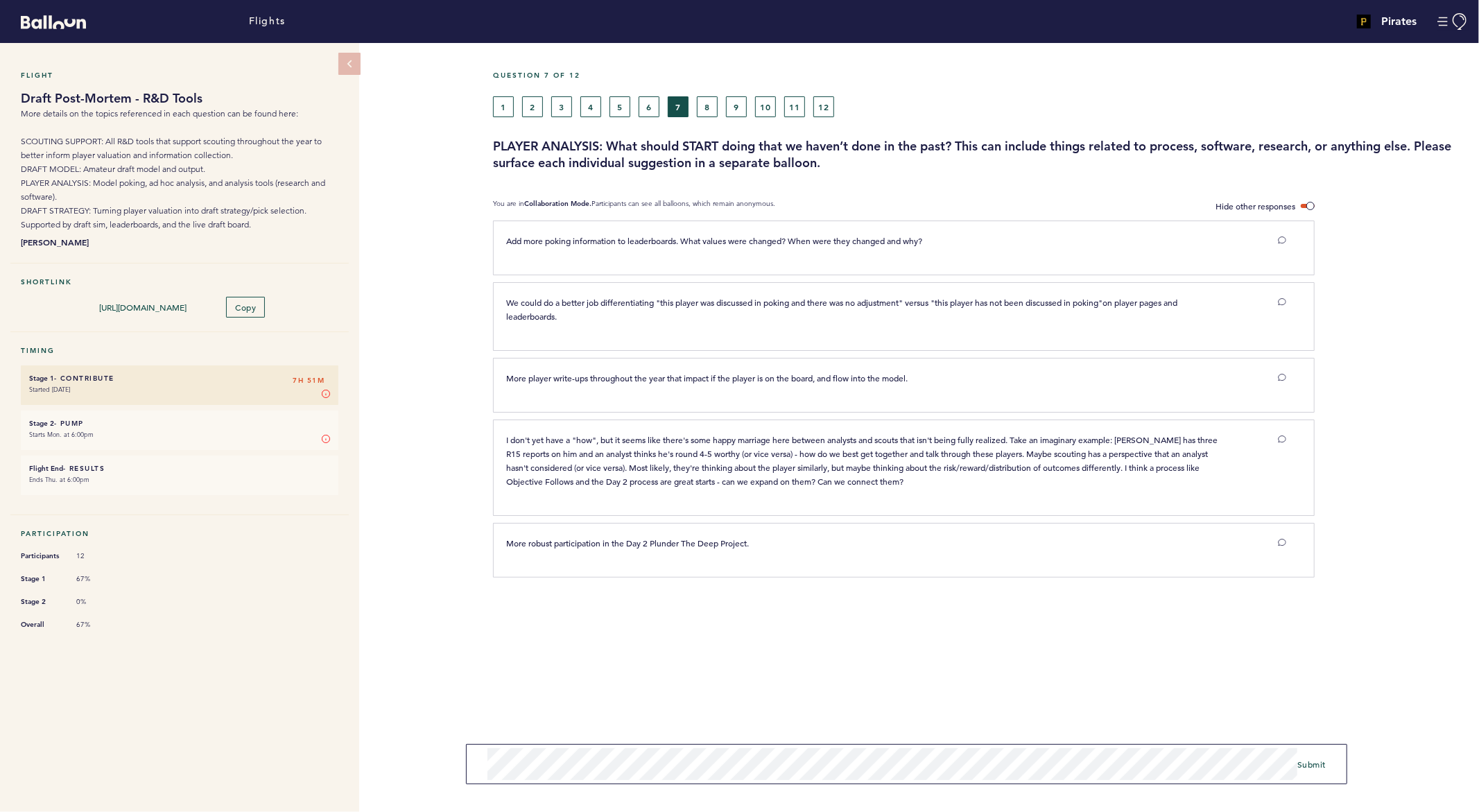
click at [1306, 771] on form "Submit" at bounding box center [907, 764] width 881 height 40
click at [1309, 767] on span "Submit" at bounding box center [1311, 763] width 29 height 11
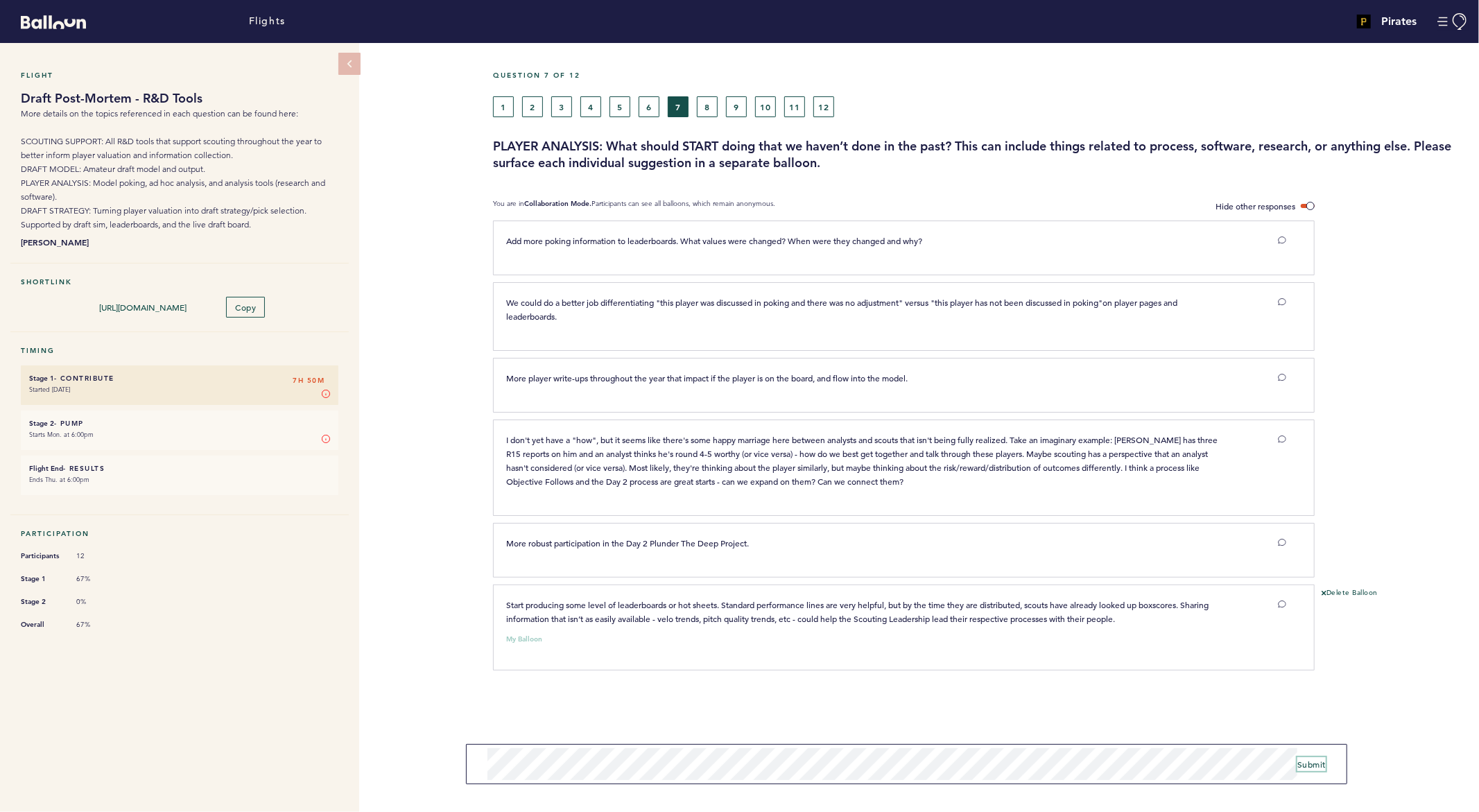
click at [1302, 763] on span "Submit" at bounding box center [1311, 763] width 29 height 11
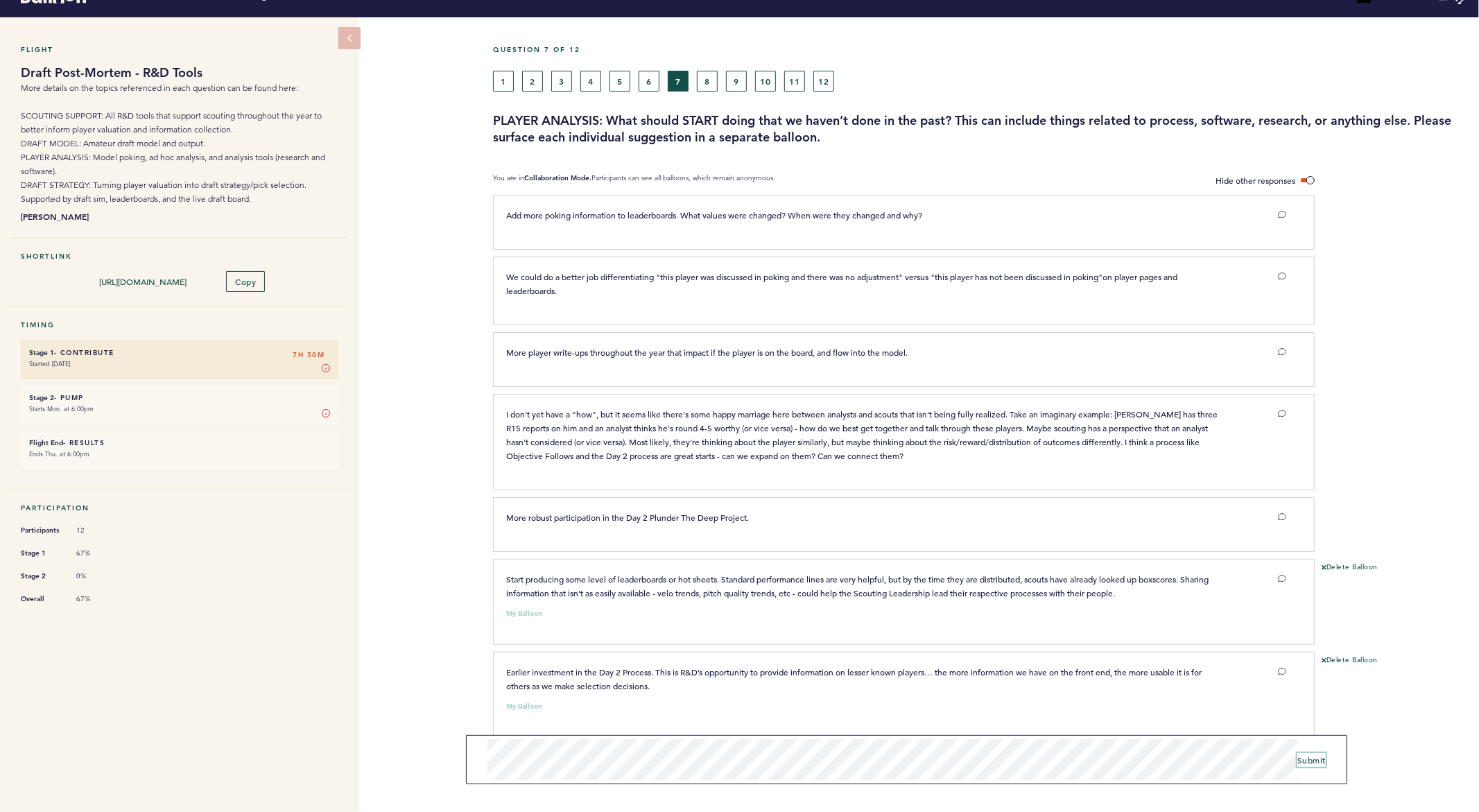
click at [1305, 761] on span "Submit" at bounding box center [1311, 759] width 29 height 11
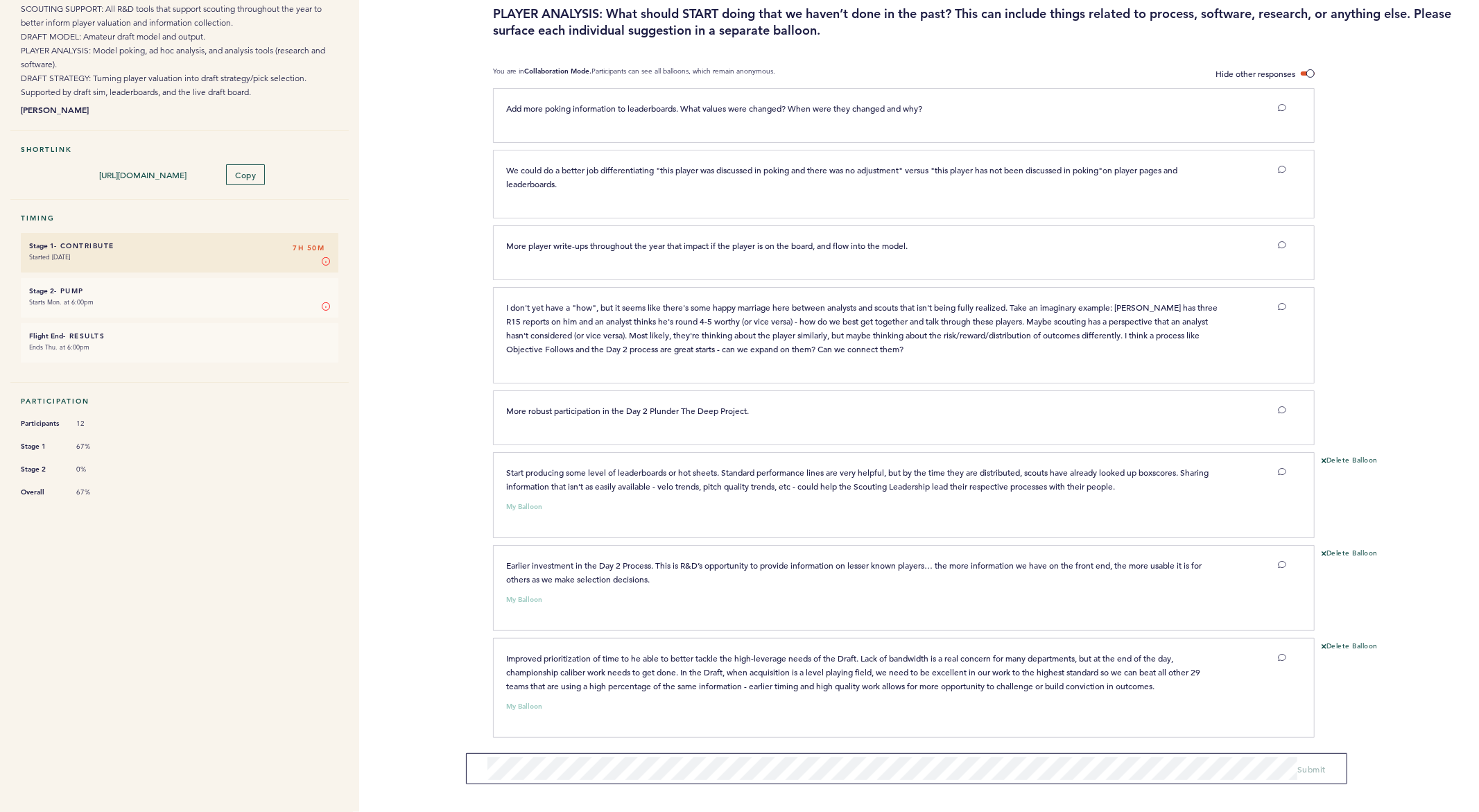
scroll to position [0, 0]
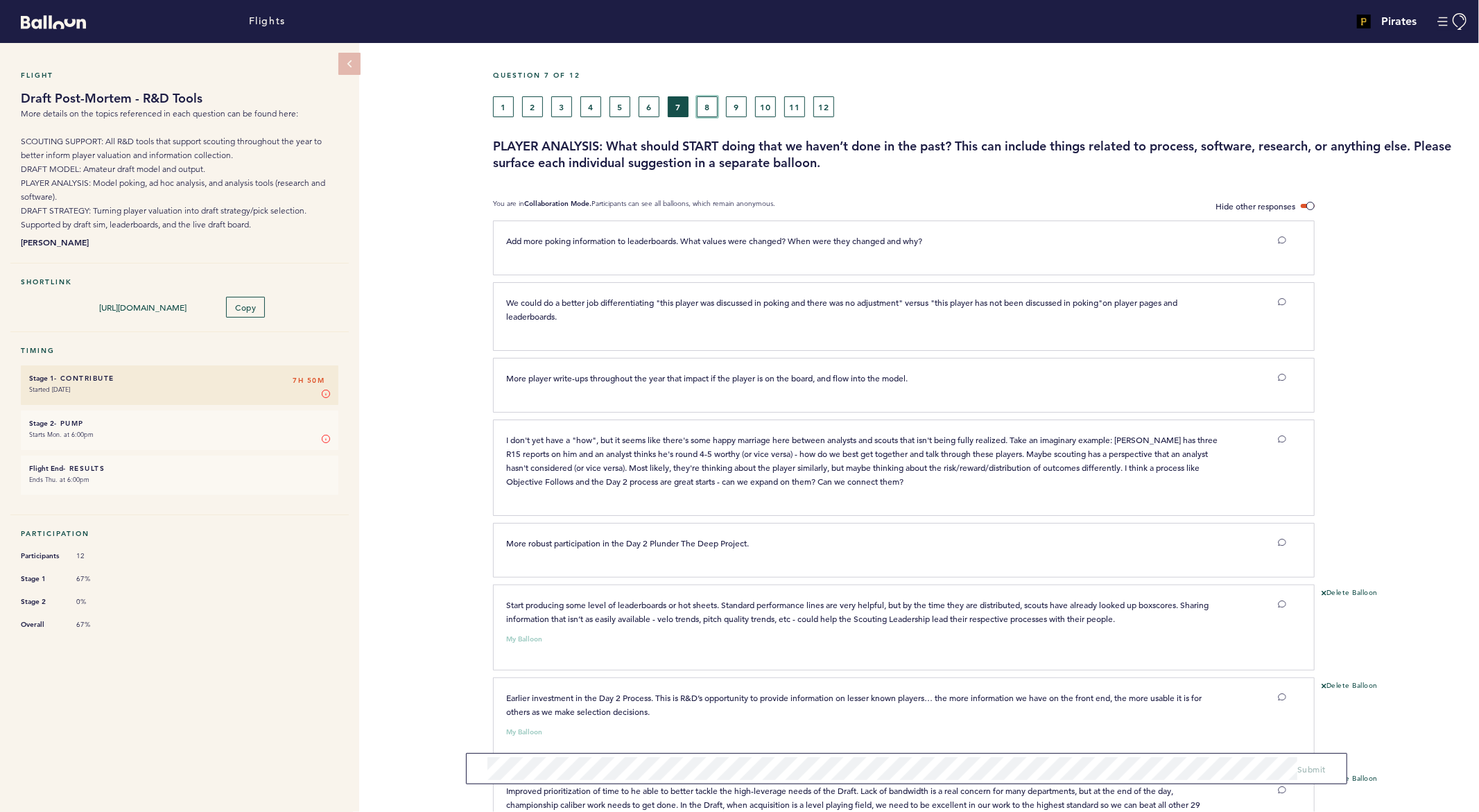
click at [707, 101] on button "8" at bounding box center [707, 106] width 21 height 21
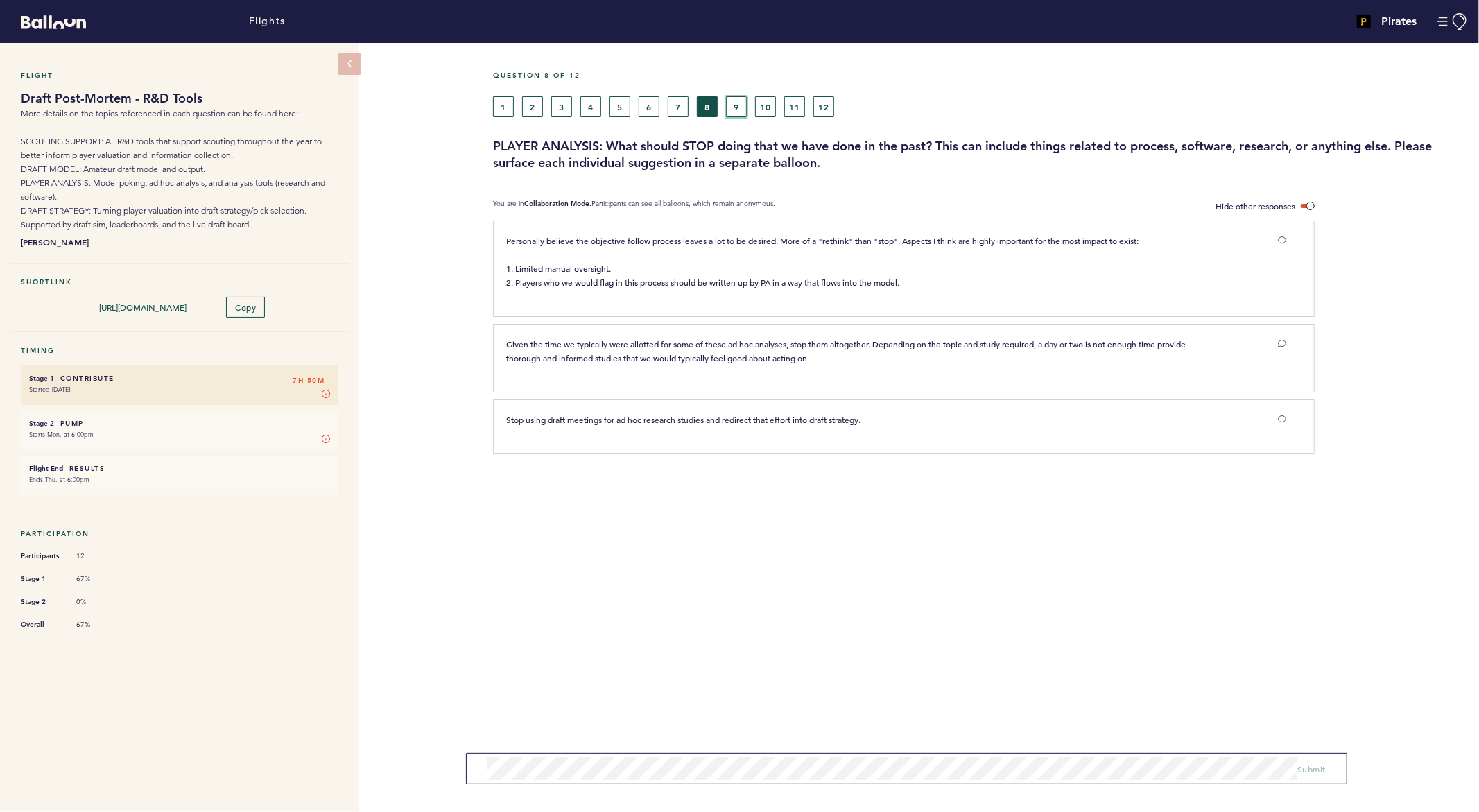
click at [739, 114] on button "9" at bounding box center [736, 106] width 21 height 21
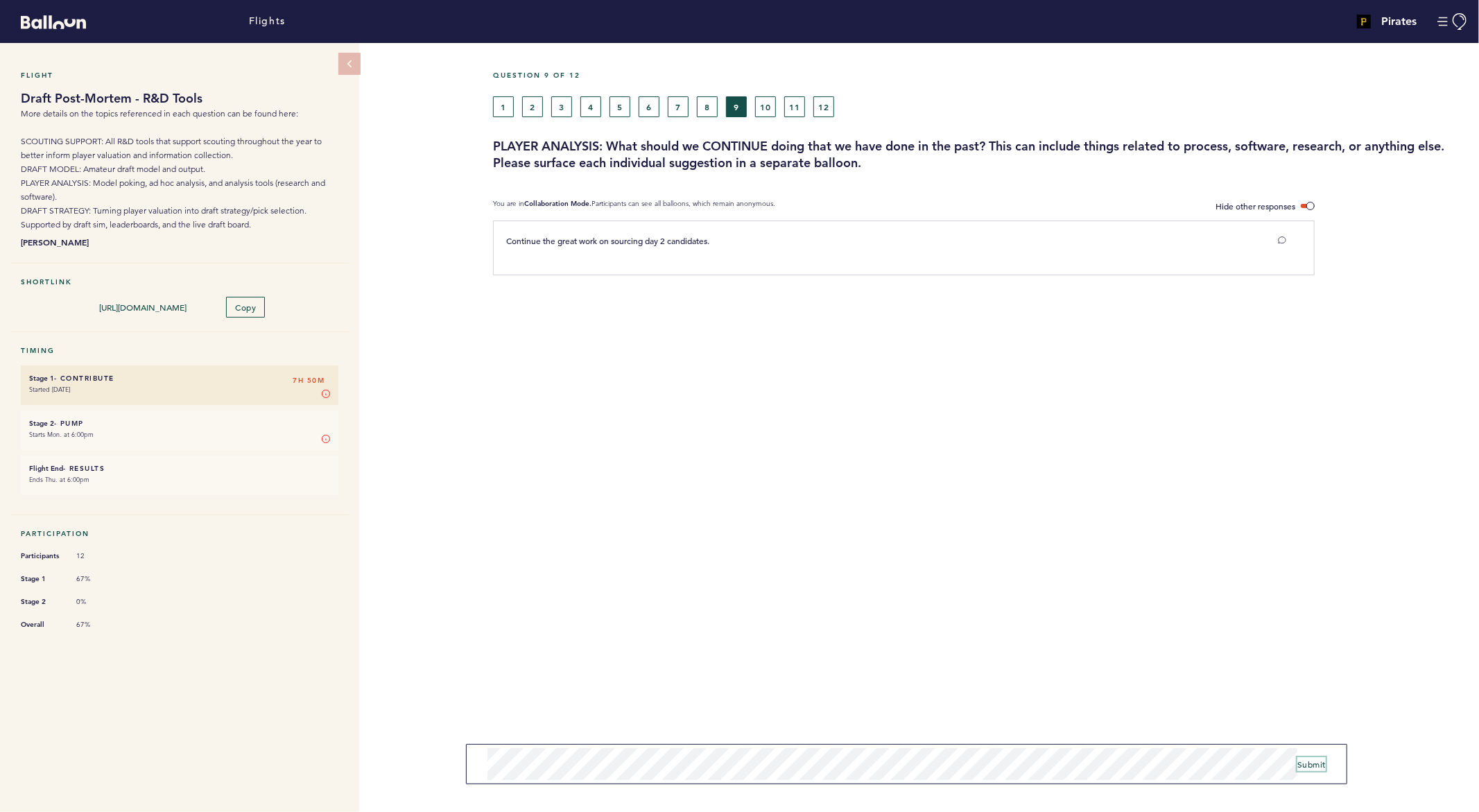
click at [1315, 769] on button "Submit" at bounding box center [1311, 764] width 29 height 14
click at [765, 112] on button "10" at bounding box center [765, 106] width 21 height 21
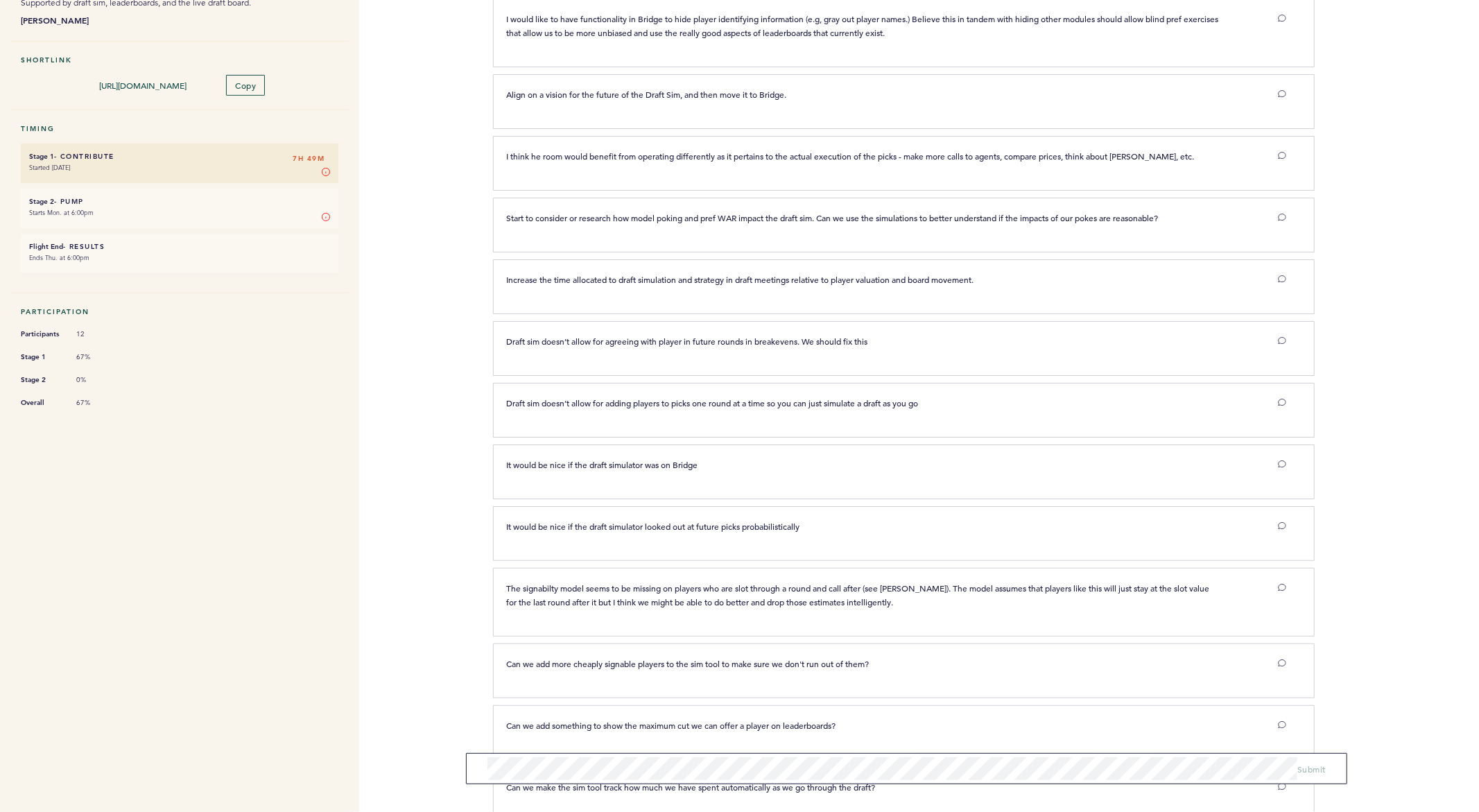
scroll to position [369, 0]
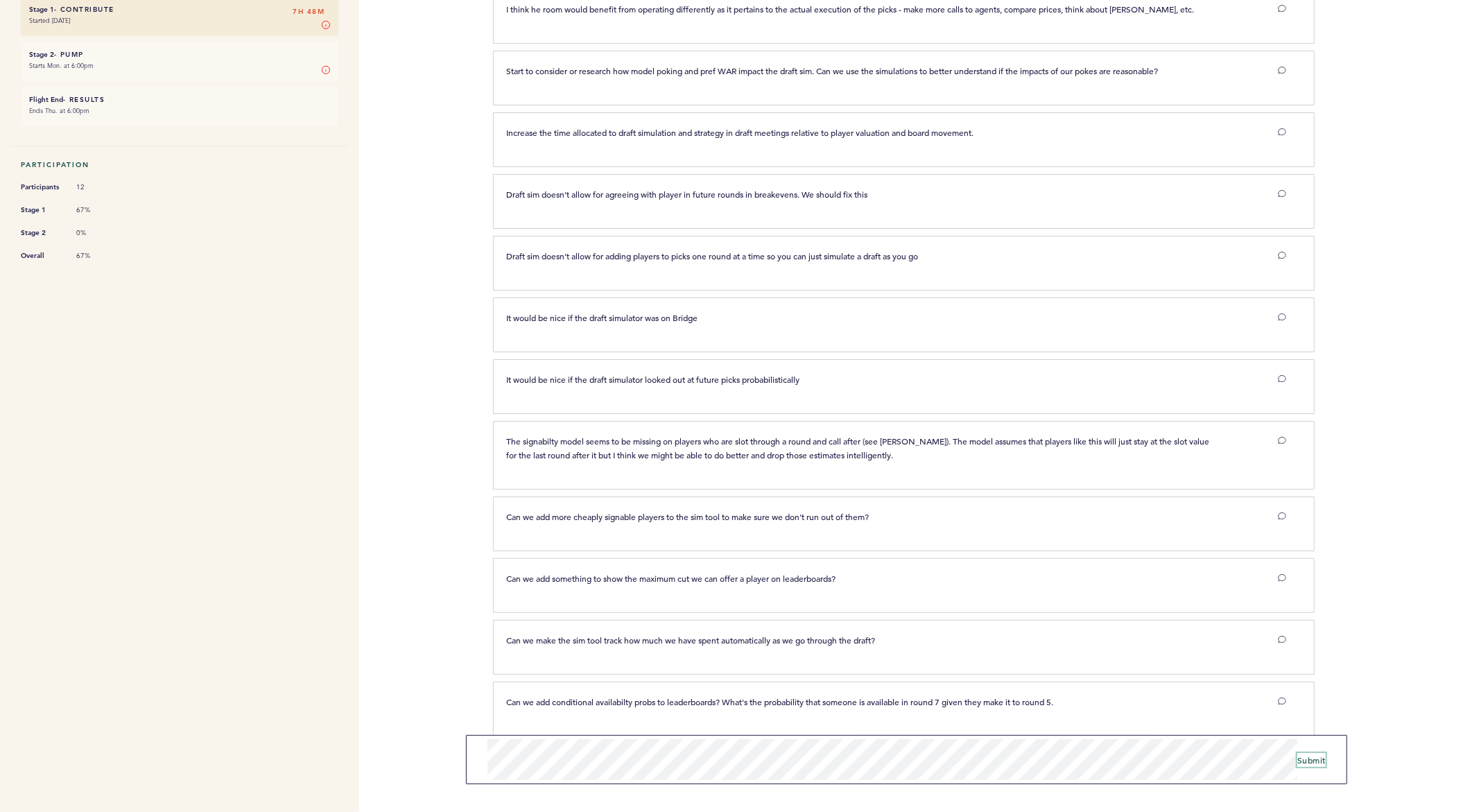
click at [1314, 758] on span "Submit" at bounding box center [1311, 759] width 29 height 11
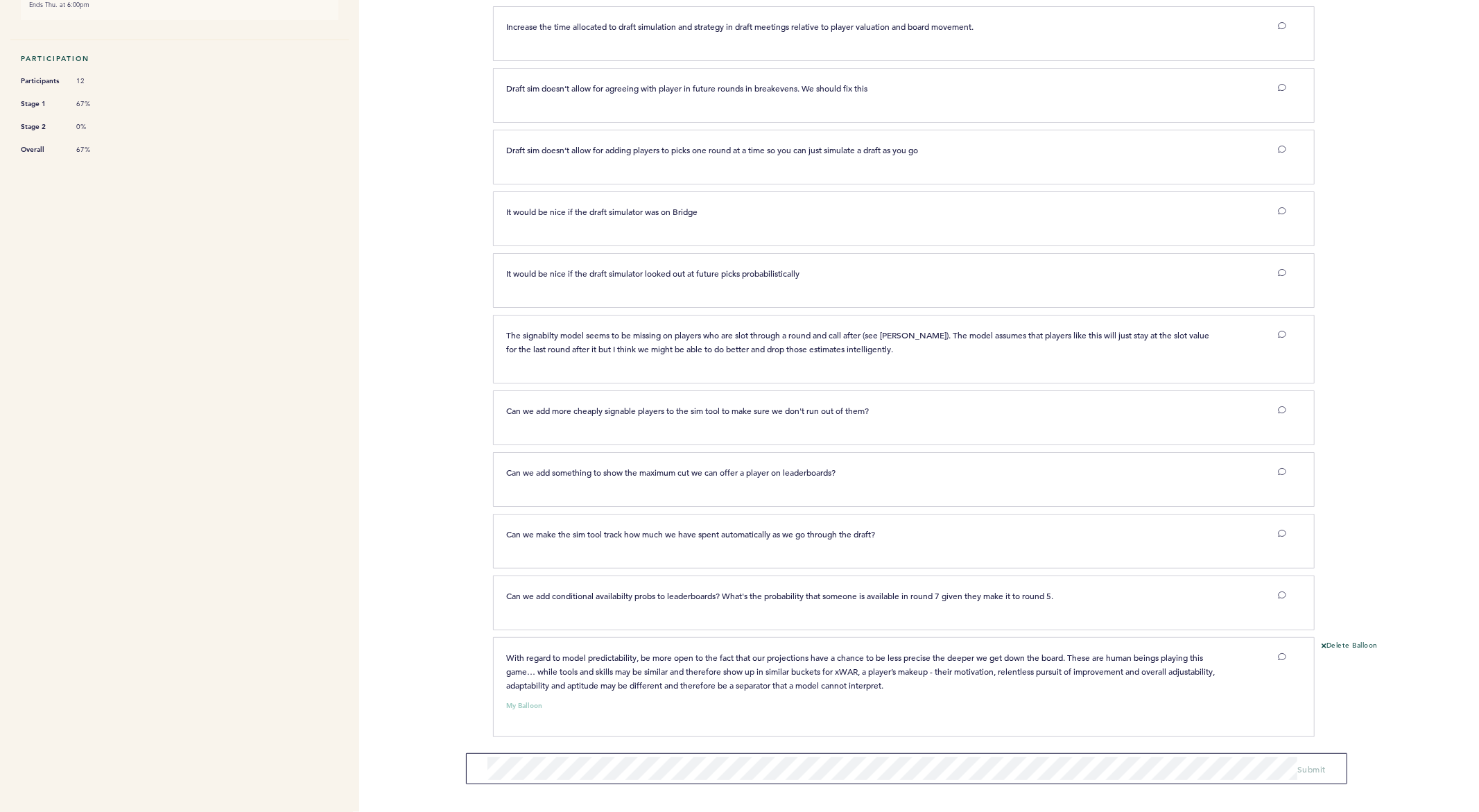
scroll to position [0, 0]
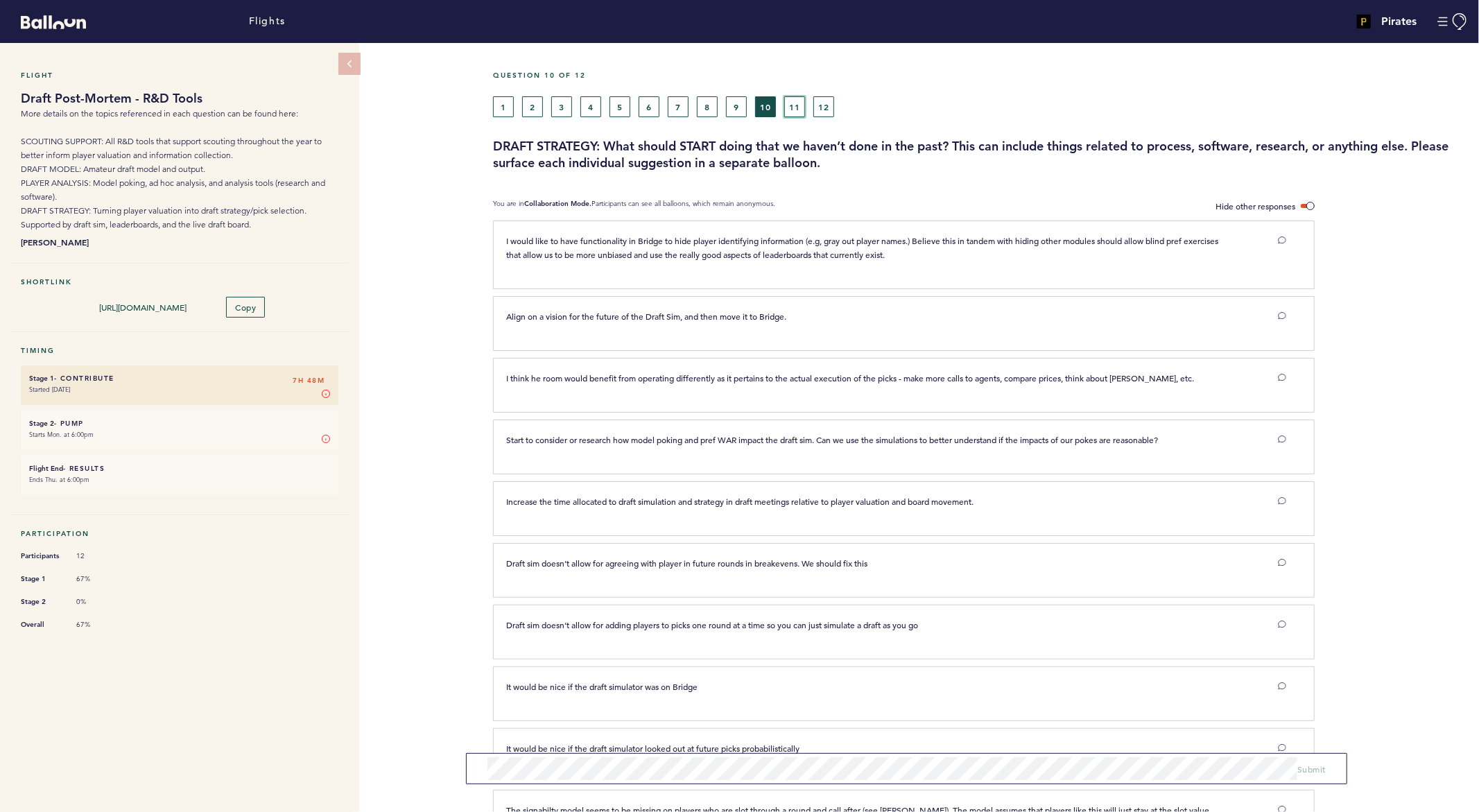
click at [797, 105] on button "11" at bounding box center [794, 106] width 21 height 21
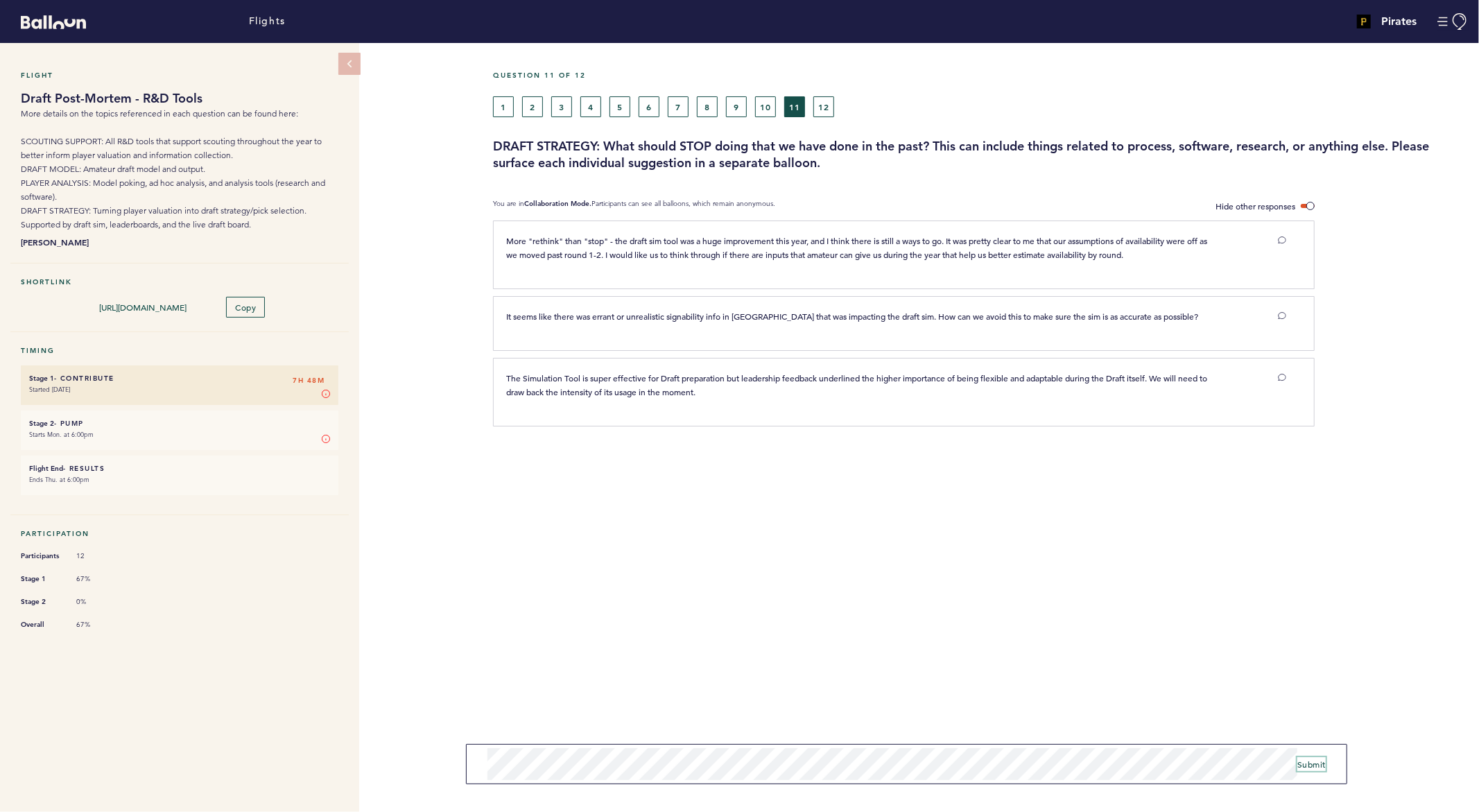
click at [1315, 764] on span "Submit" at bounding box center [1311, 763] width 29 height 11
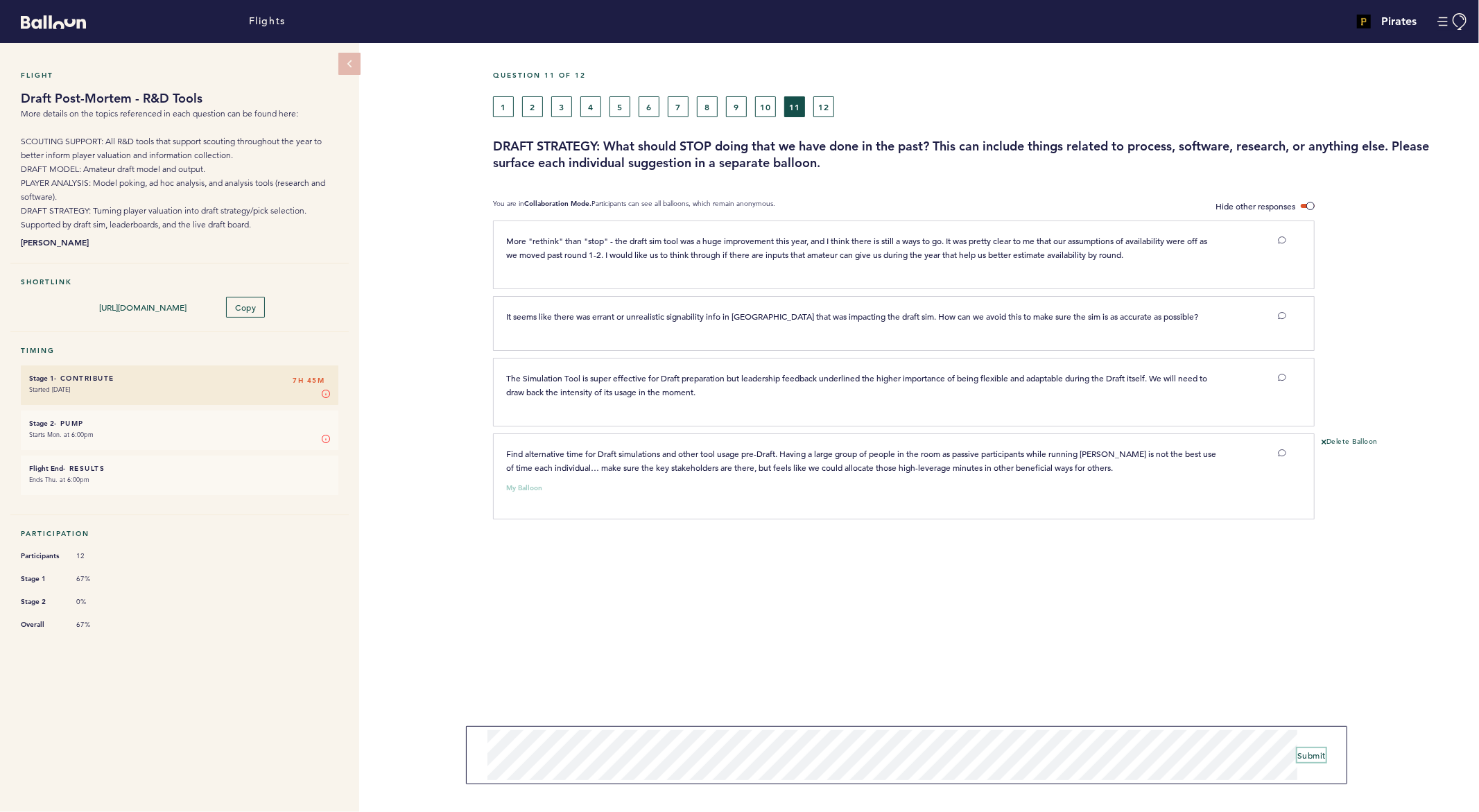
click at [1310, 749] on button "Submit" at bounding box center [1311, 755] width 29 height 14
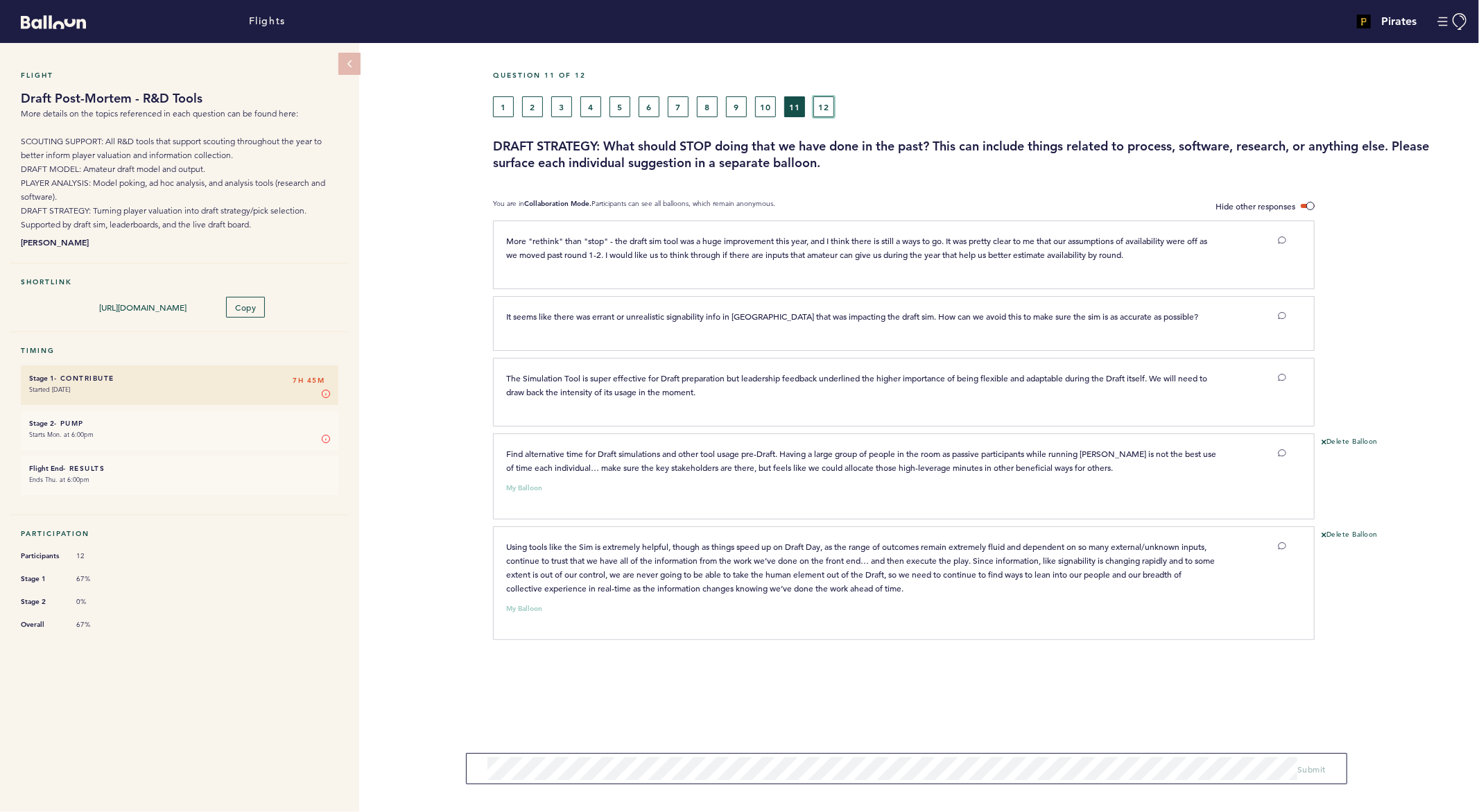
click at [828, 105] on button "12" at bounding box center [823, 106] width 21 height 21
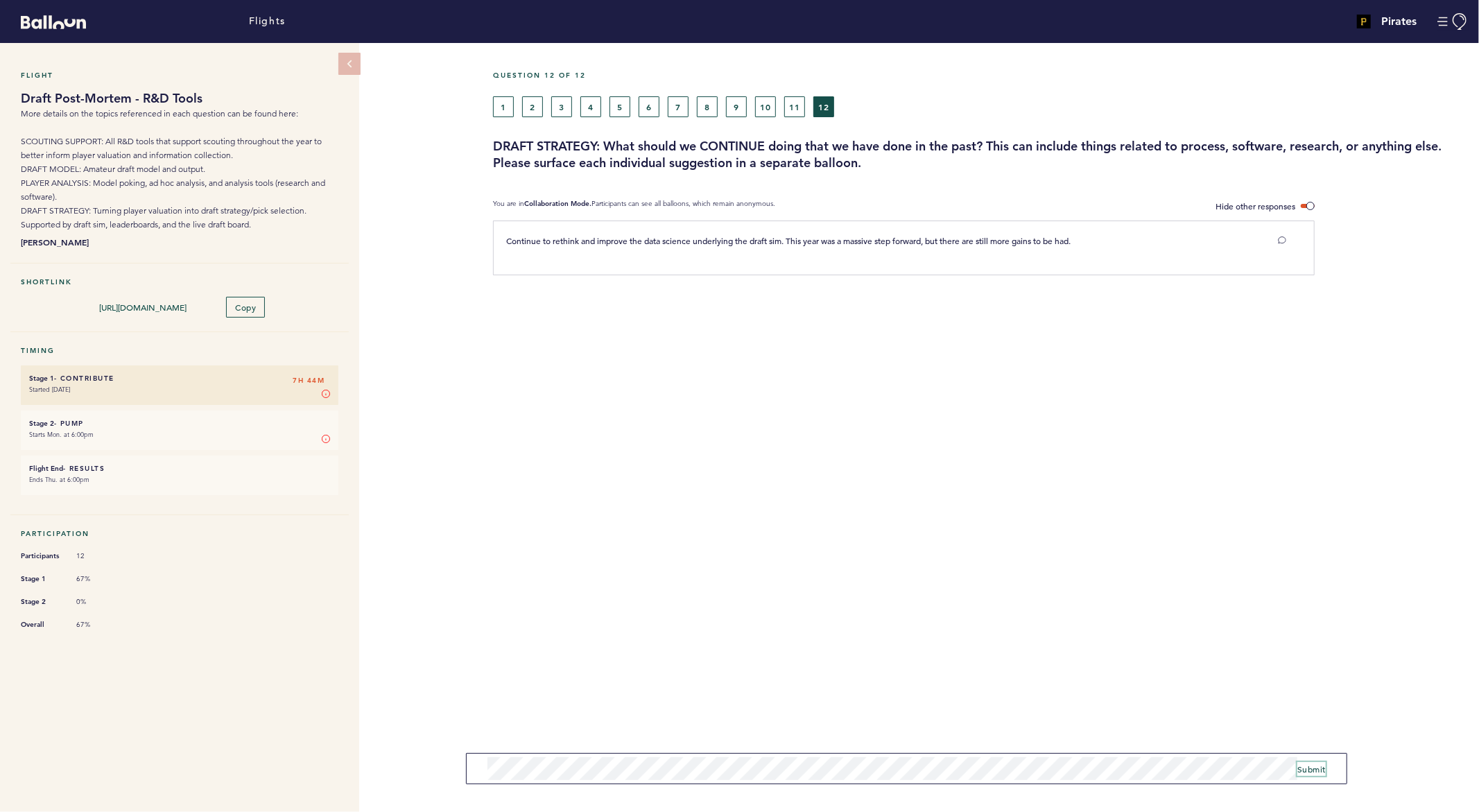
click at [1317, 772] on span "Submit" at bounding box center [1311, 768] width 29 height 11
